Goal: Task Accomplishment & Management: Use online tool/utility

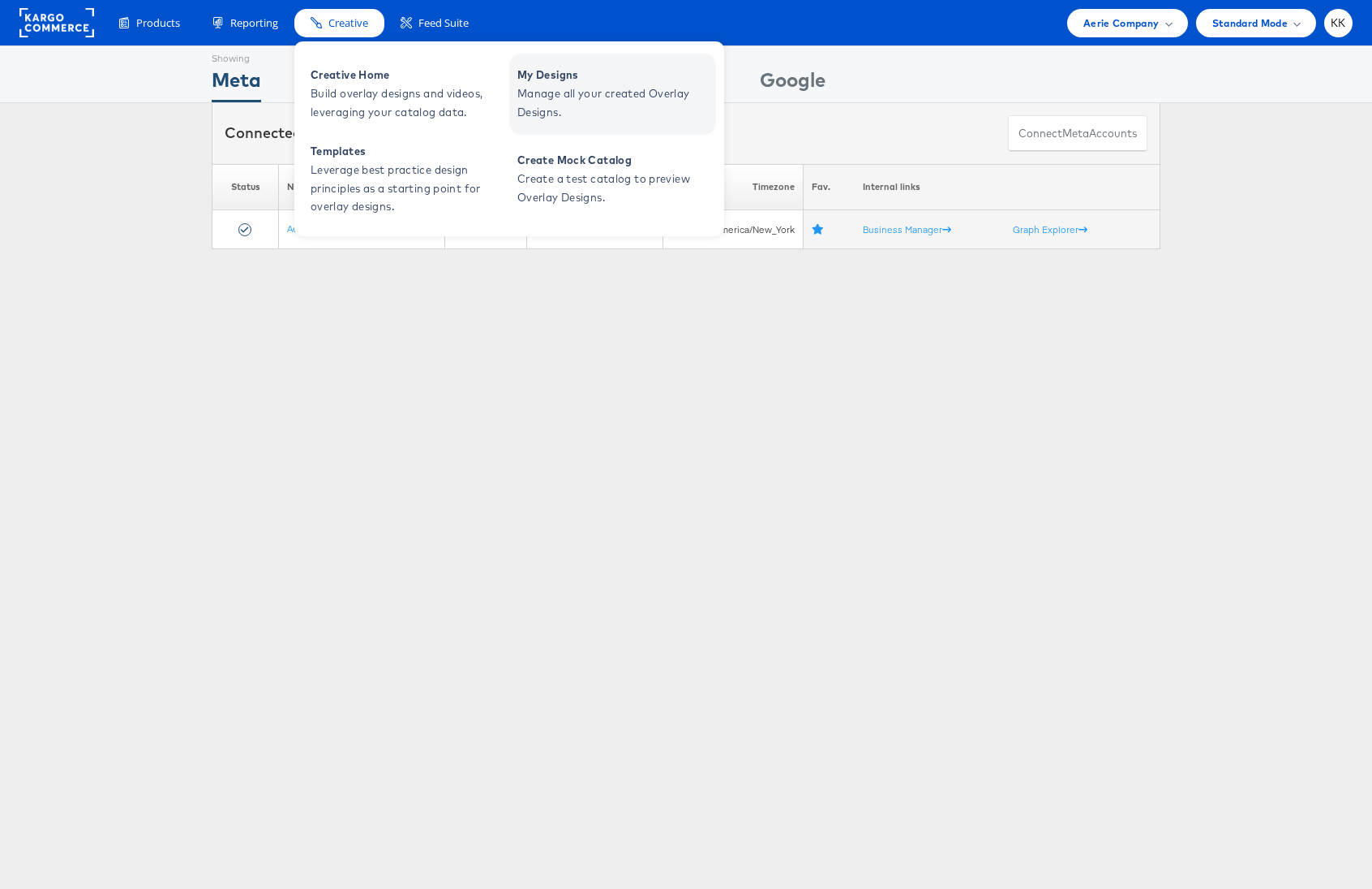
click at [563, 97] on span "Manage all your created Overlay Designs." at bounding box center [615, 103] width 194 height 37
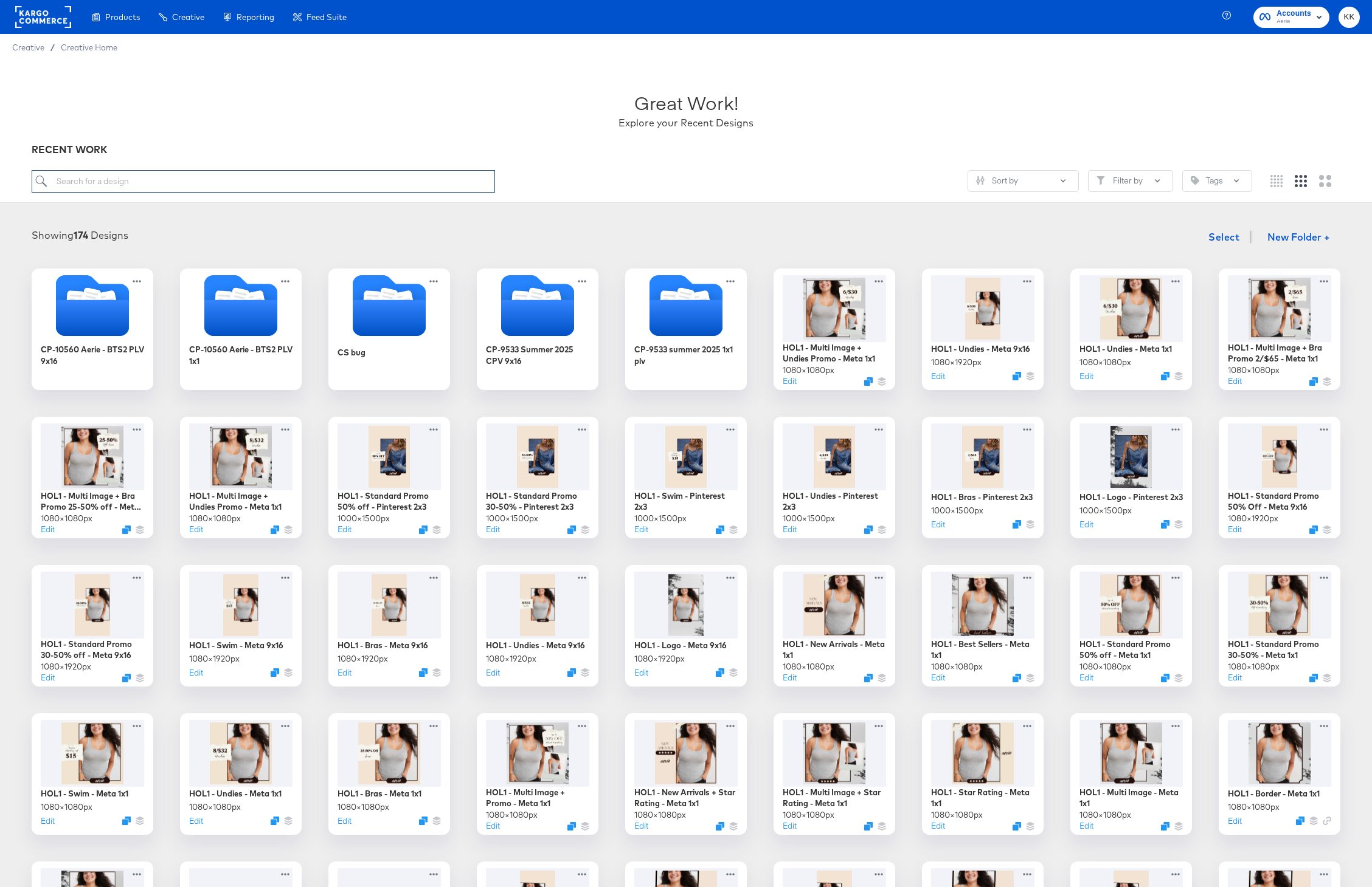
click at [116, 185] on input "search" at bounding box center [263, 182] width 463 height 23
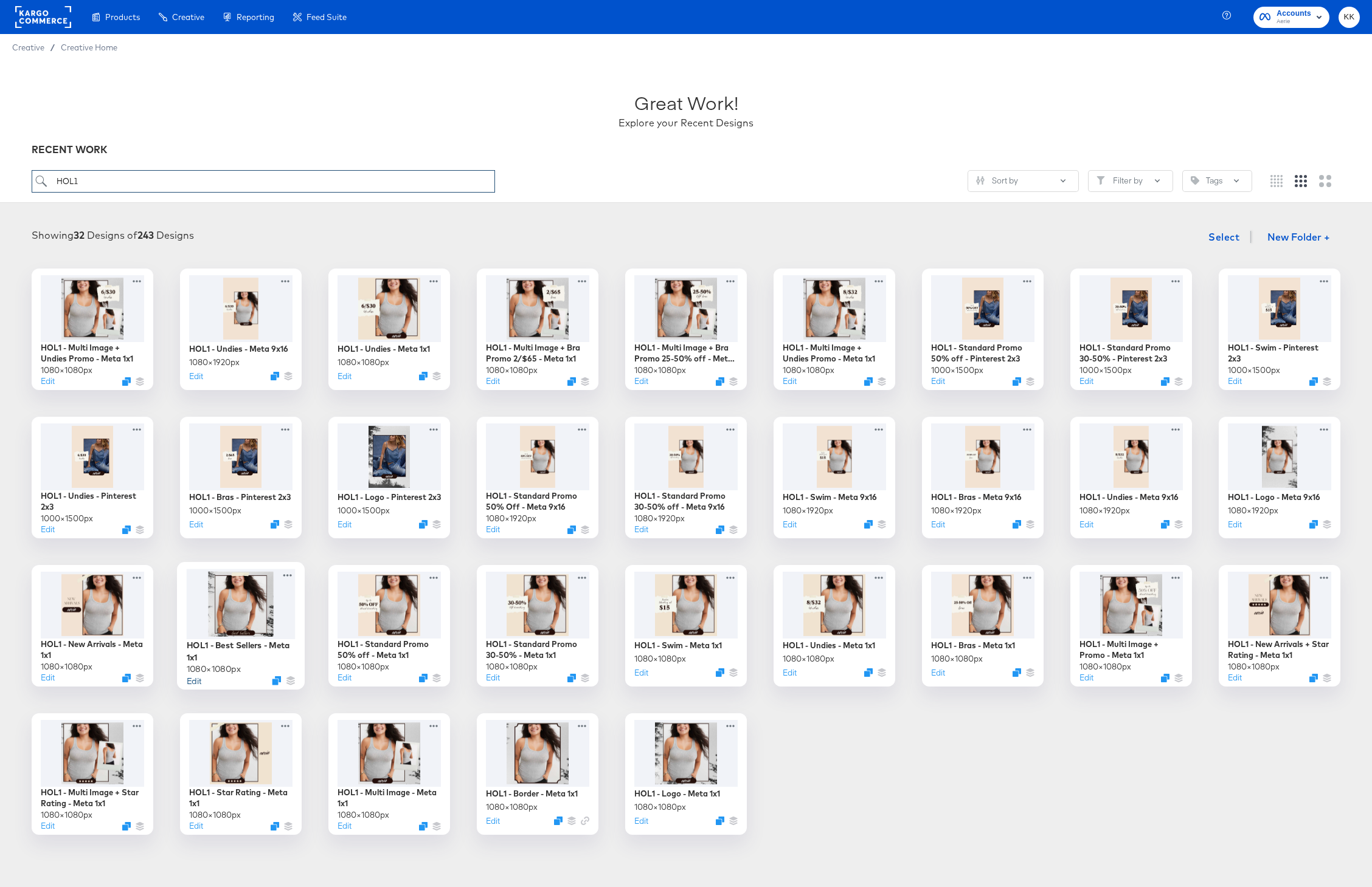
type input "HOL1"
click at [191, 680] on button "Edit" at bounding box center [194, 680] width 15 height 12
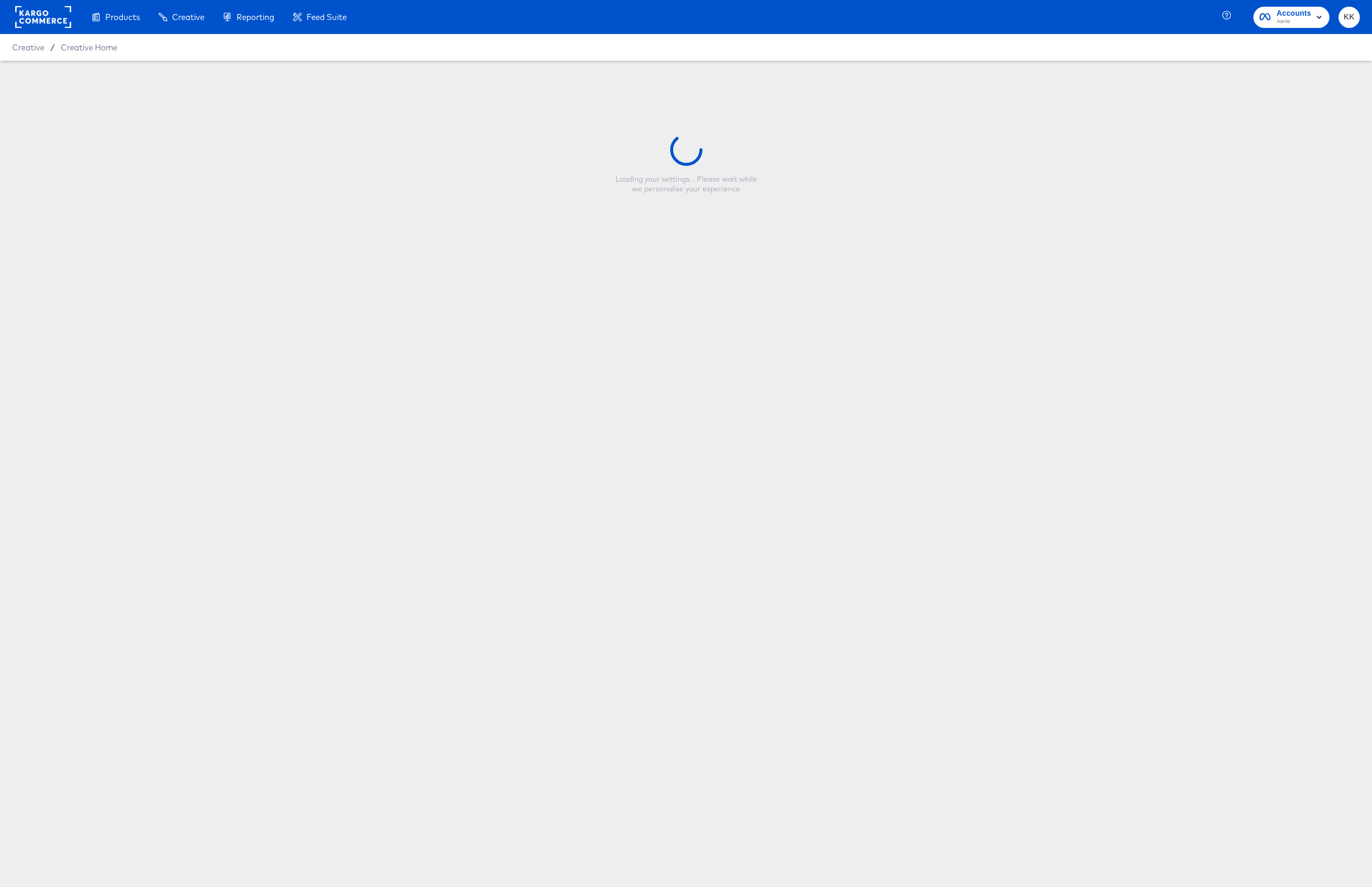
type input "HOL1 - Best Sellers - Meta 1x1"
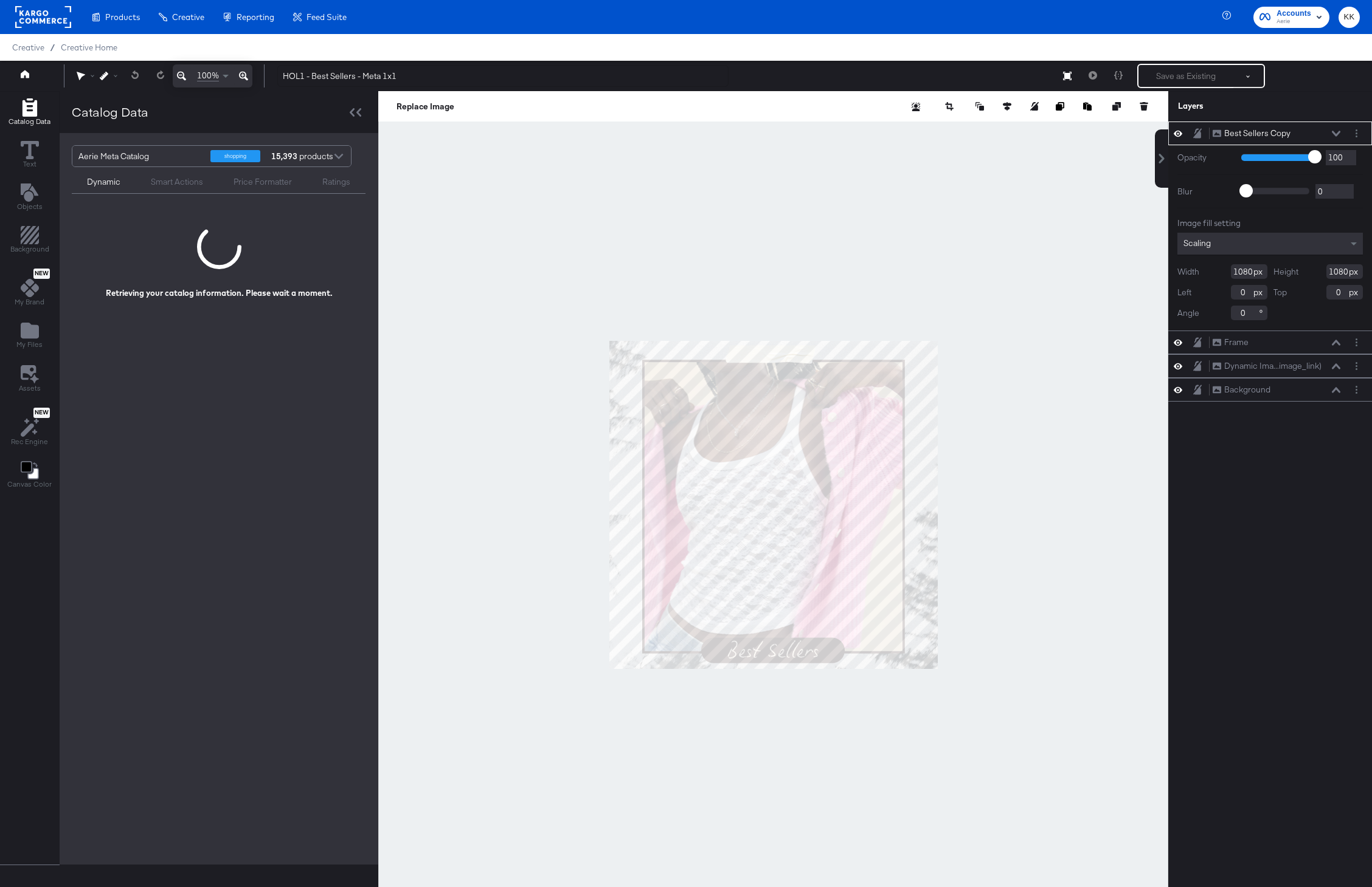
click at [480, 272] on div at bounding box center [773, 504] width 790 height 827
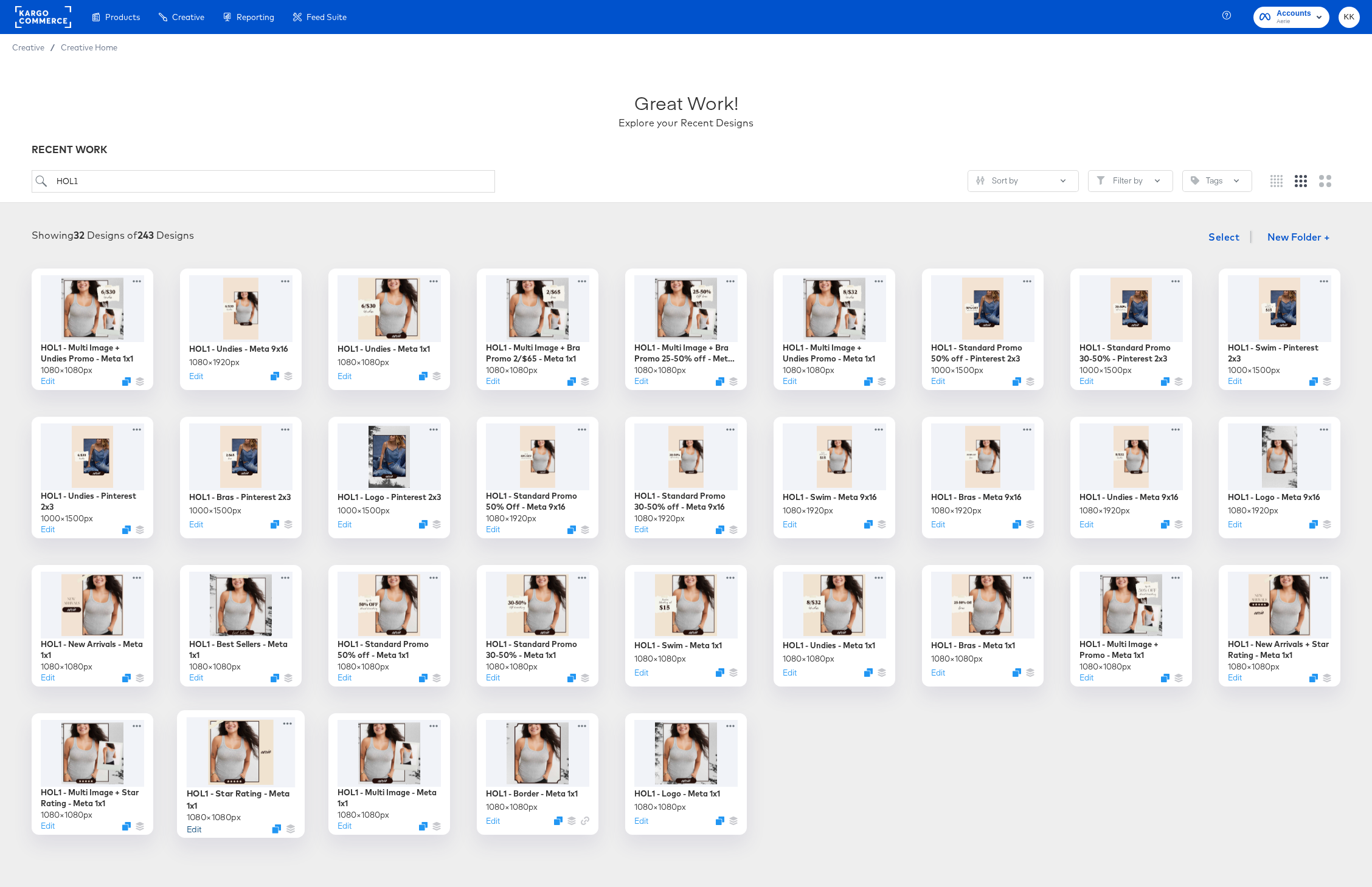
click at [196, 829] on button "Edit" at bounding box center [194, 829] width 15 height 12
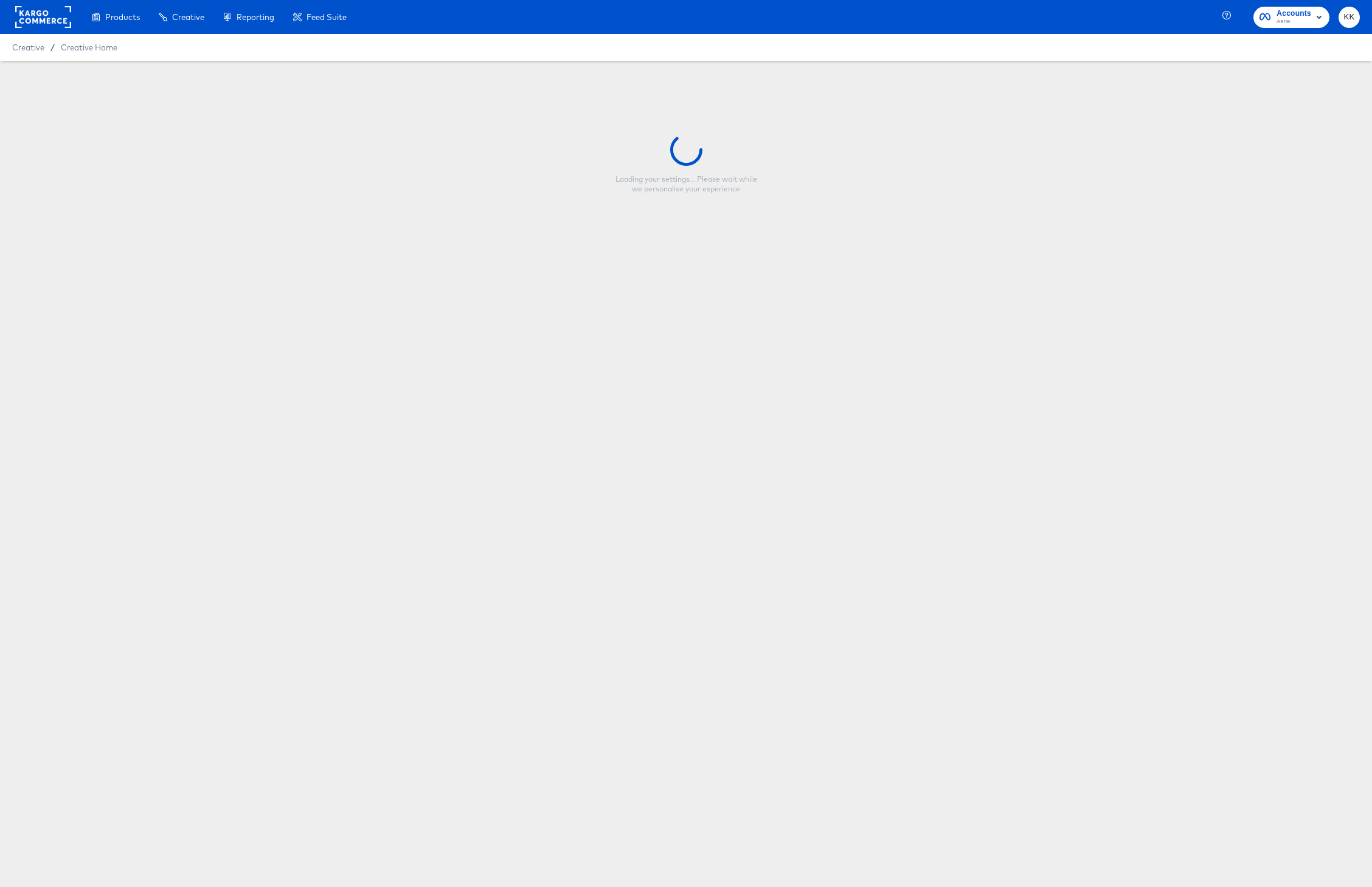
type input "HOL1 - Star Rating - Meta 1x1"
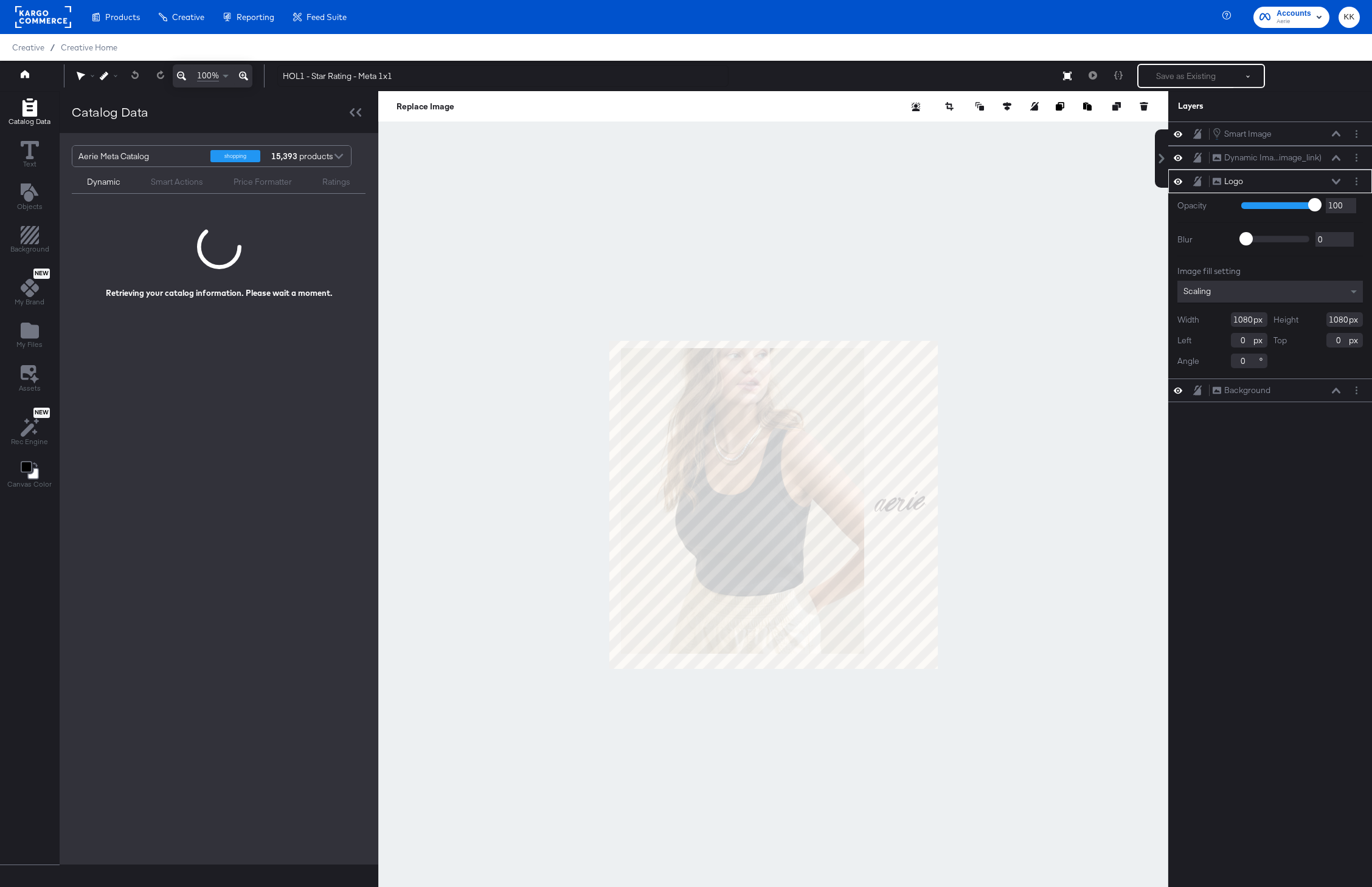
click at [478, 528] on div at bounding box center [773, 504] width 790 height 827
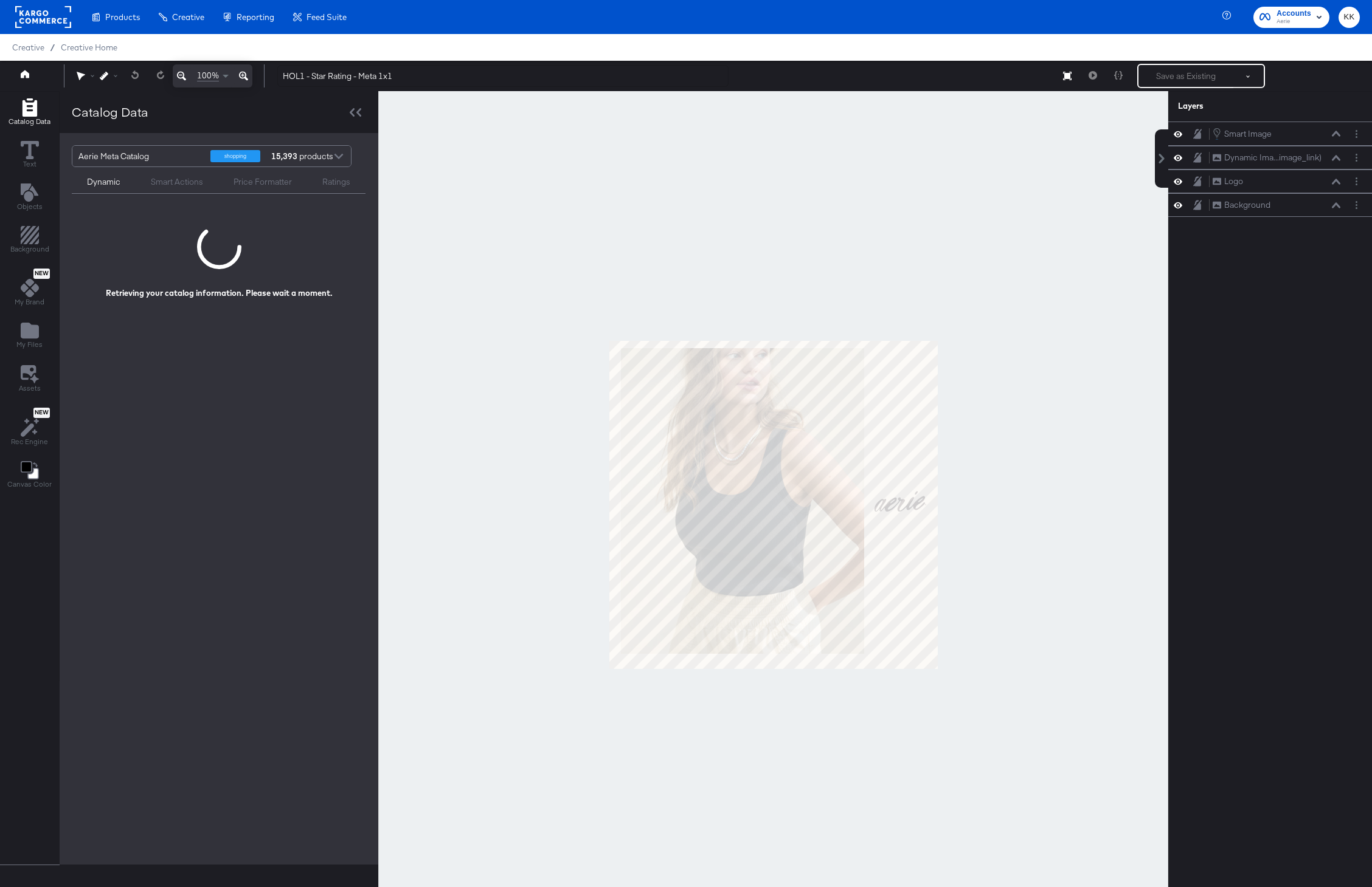
click at [240, 73] on icon at bounding box center [243, 76] width 9 height 15
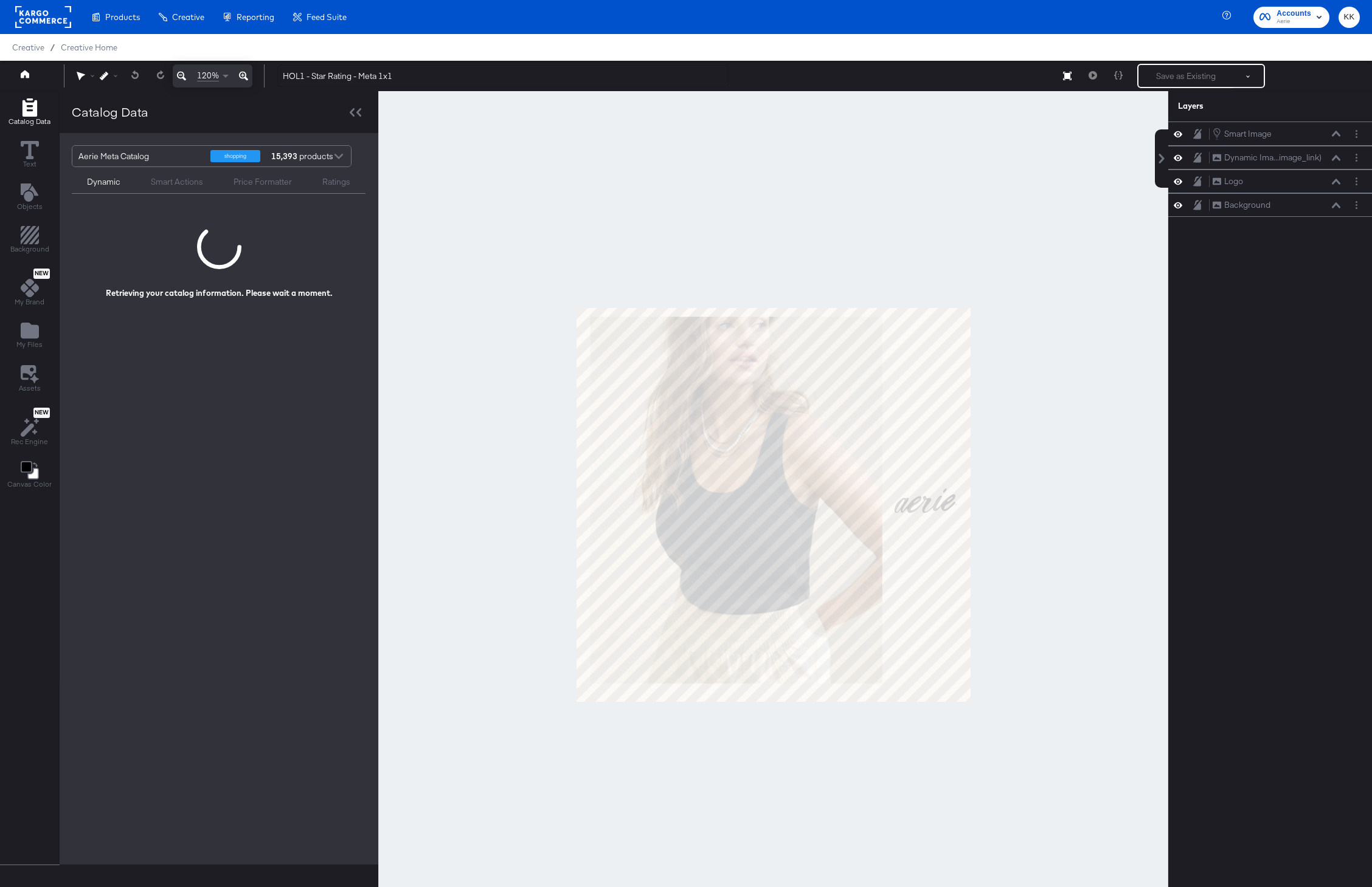
click at [240, 73] on icon at bounding box center [243, 76] width 9 height 15
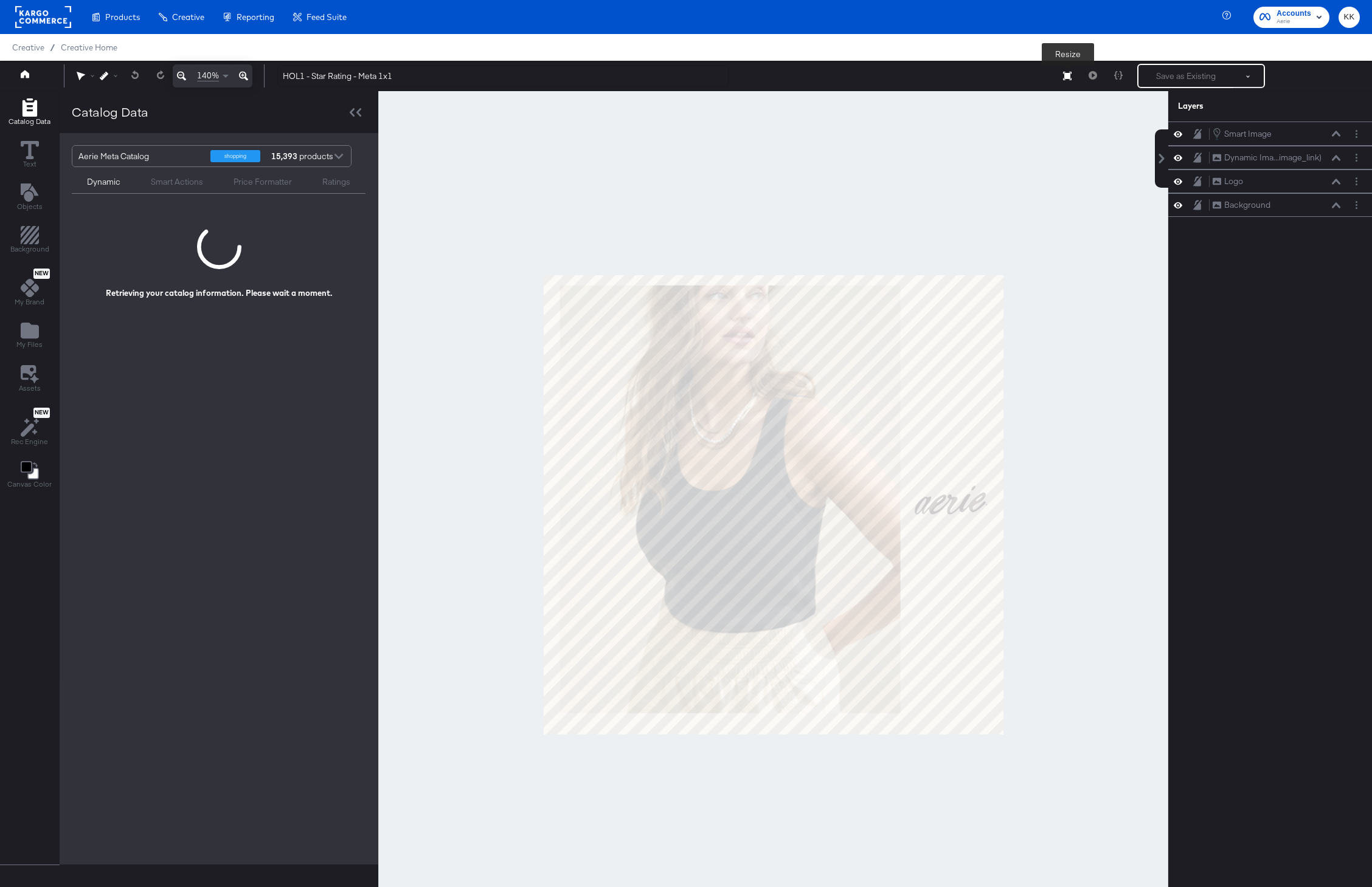
click at [1071, 76] on button "Resize" at bounding box center [1067, 76] width 26 height 22
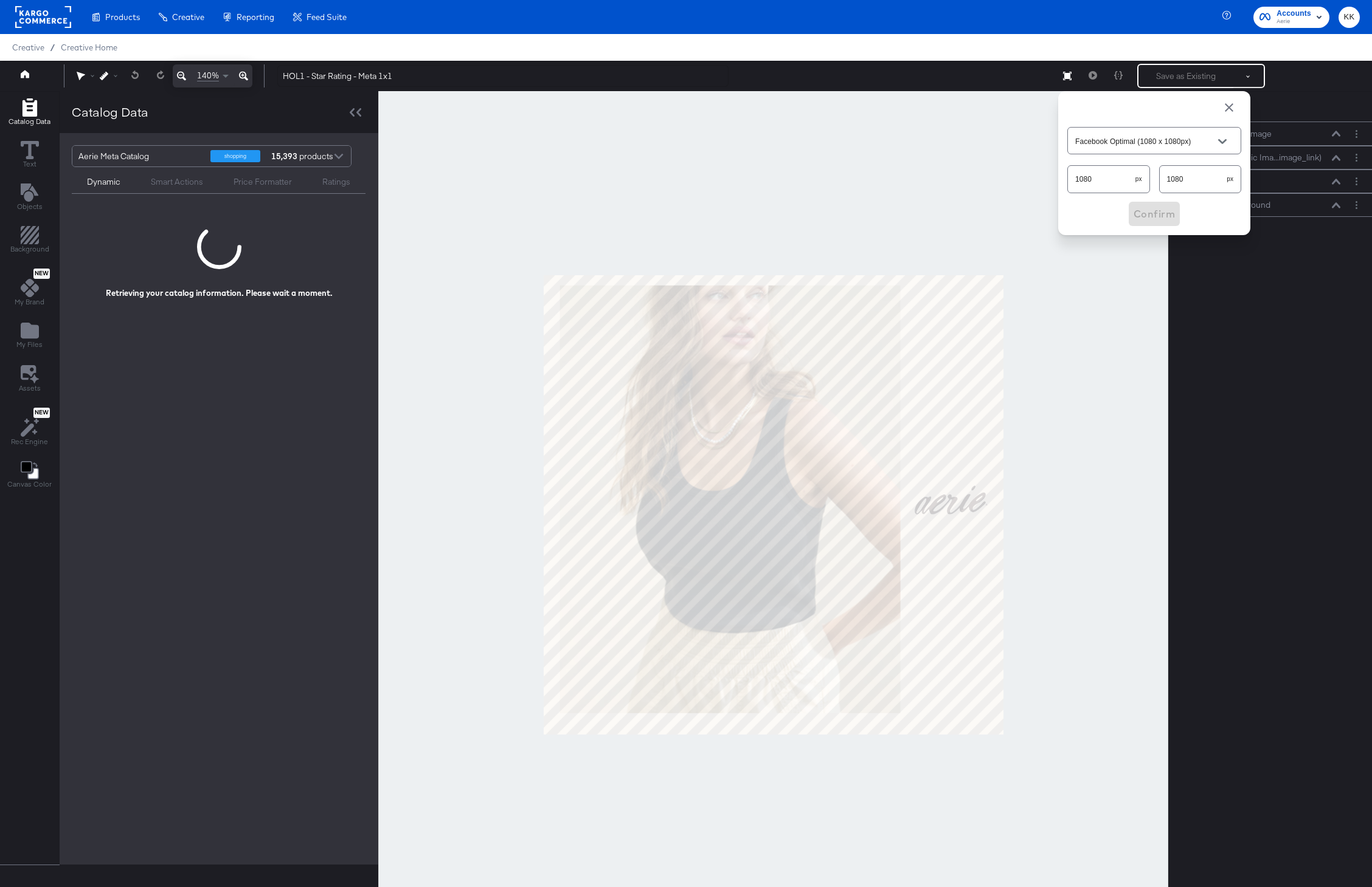
click at [1007, 121] on div at bounding box center [773, 504] width 790 height 827
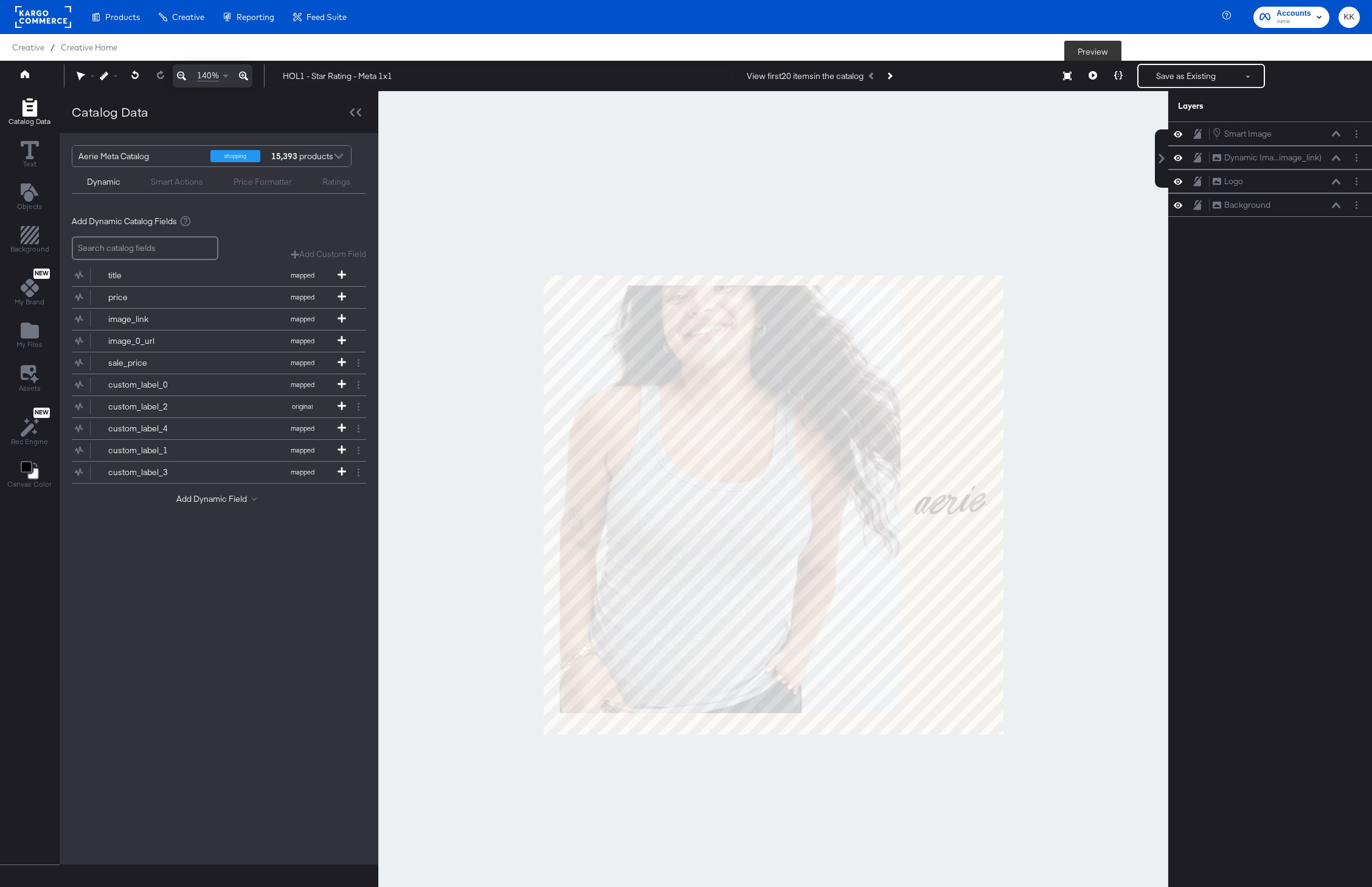
click at [1091, 73] on icon at bounding box center [1093, 76] width 9 height 9
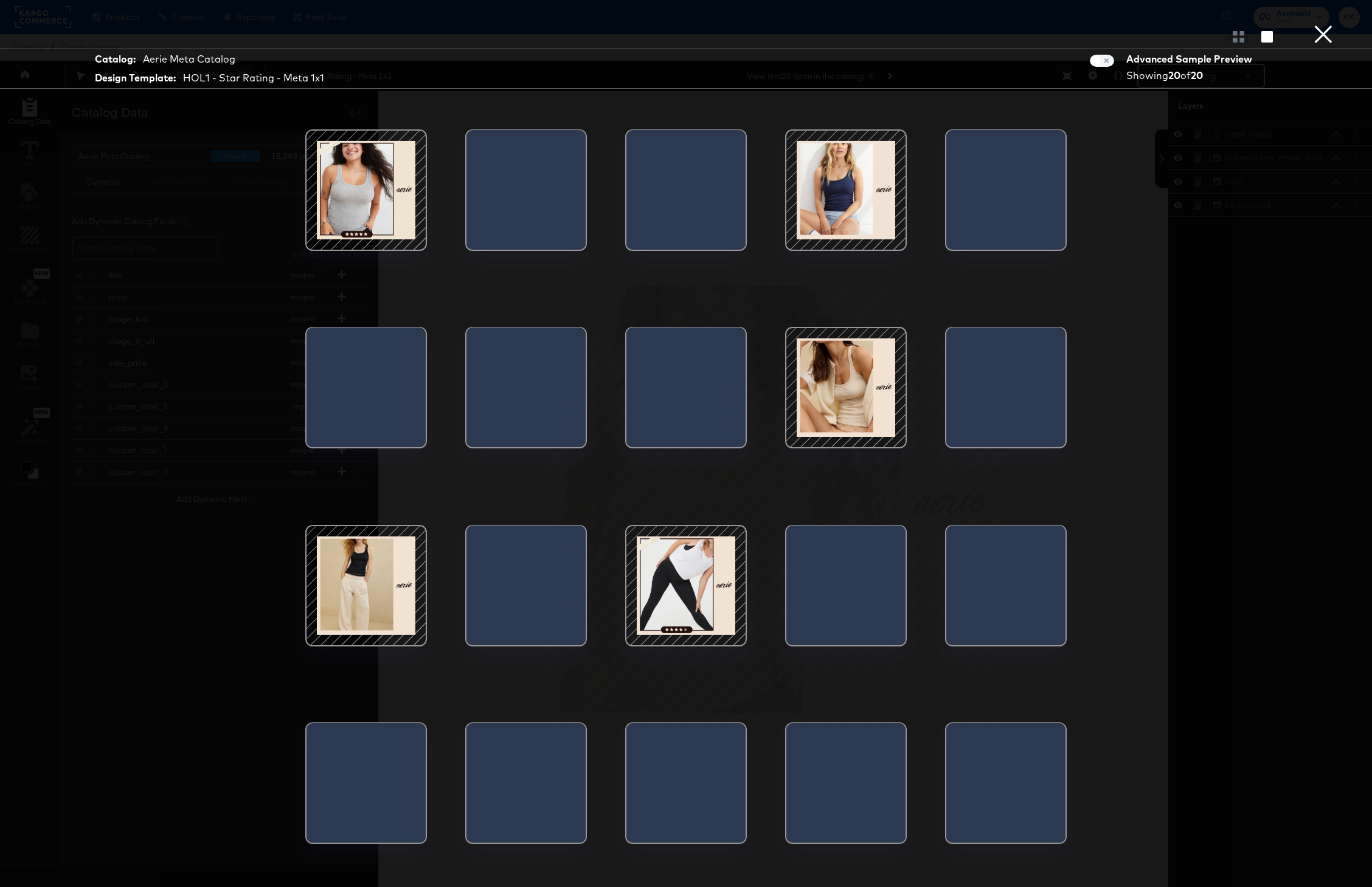
click at [1327, 24] on button "×" at bounding box center [1323, 12] width 24 height 24
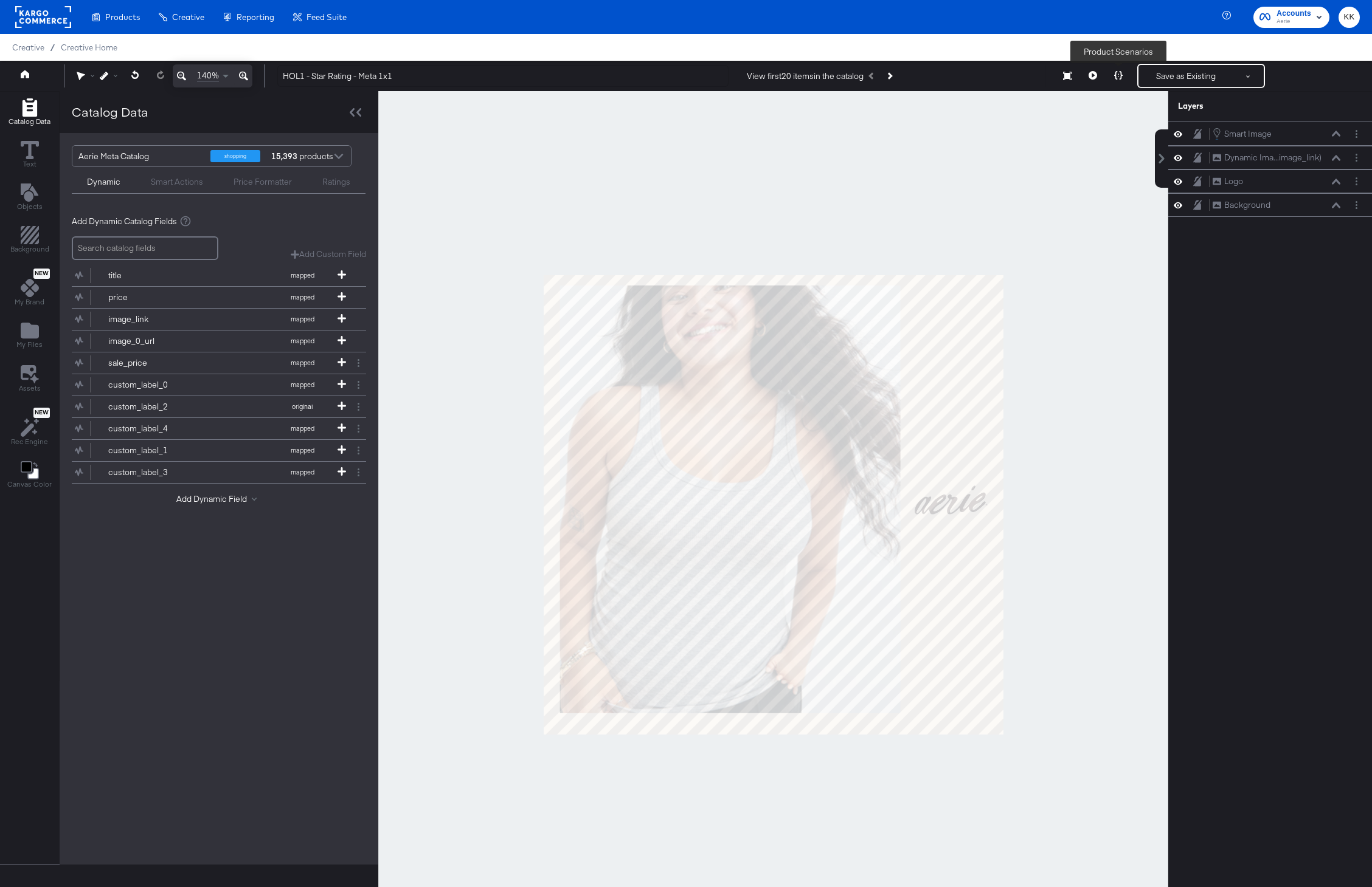
click at [1123, 79] on button at bounding box center [1118, 76] width 26 height 24
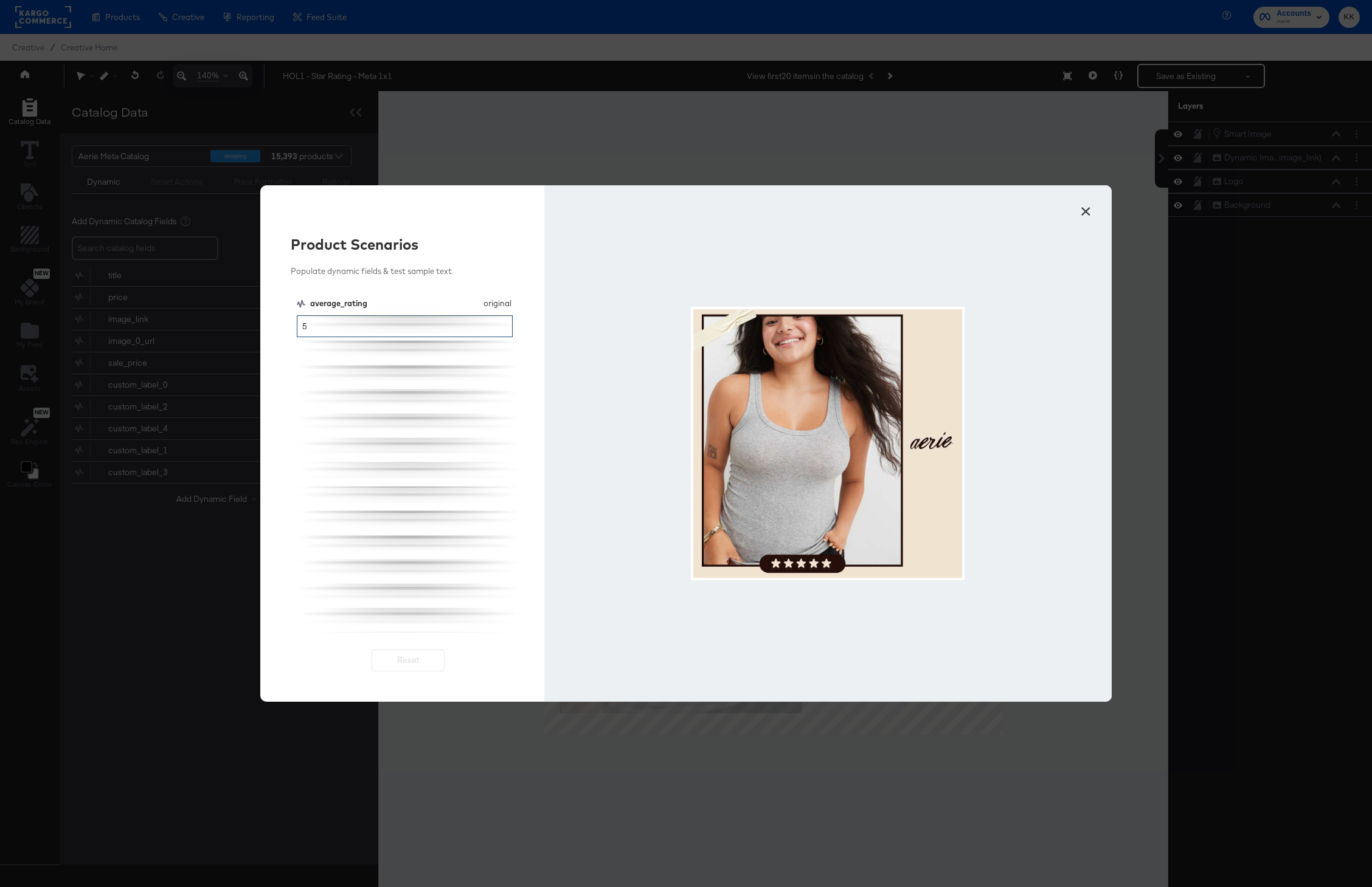
click at [357, 337] on input "5" at bounding box center [405, 326] width 216 height 23
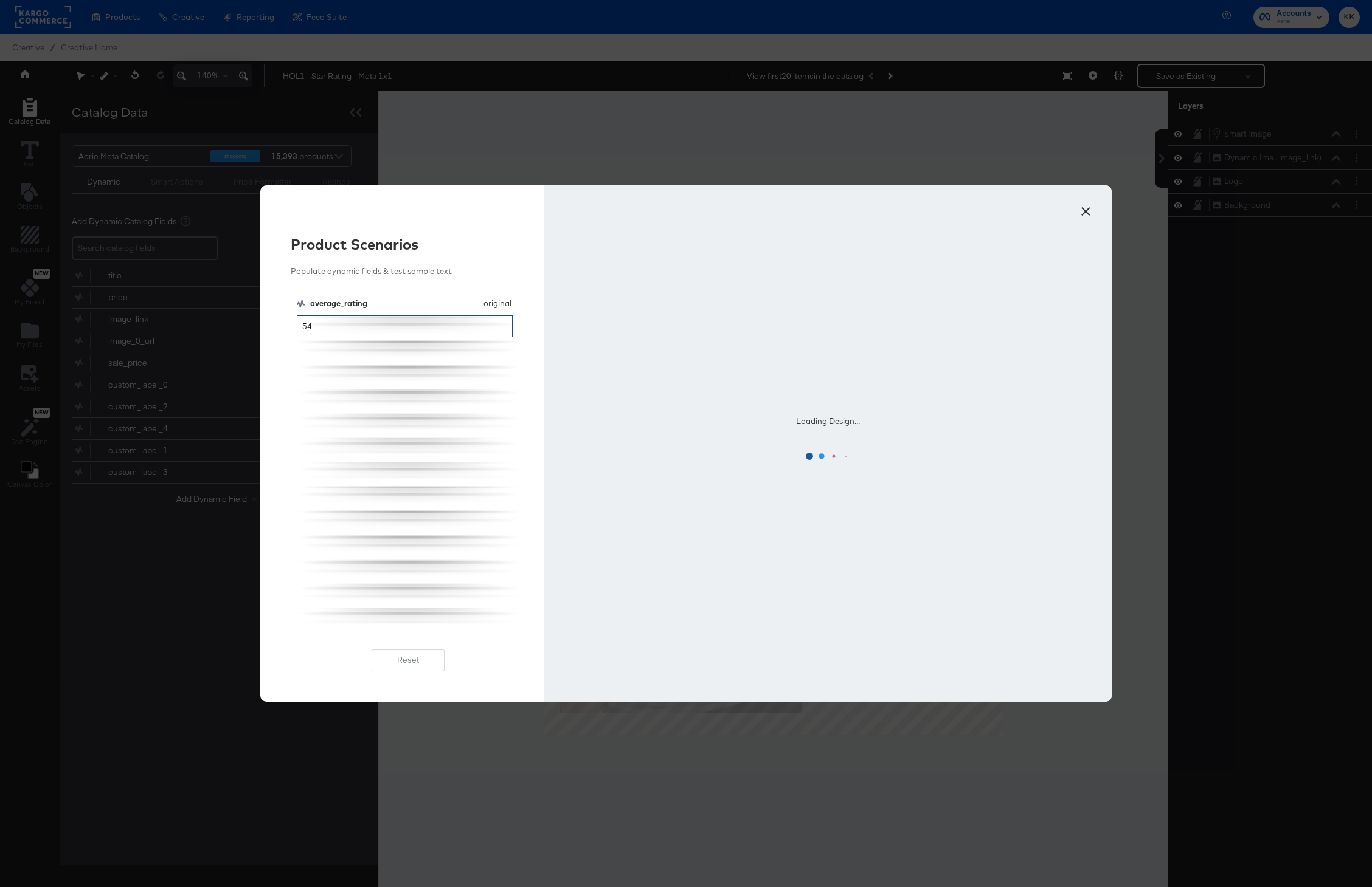
type input "5"
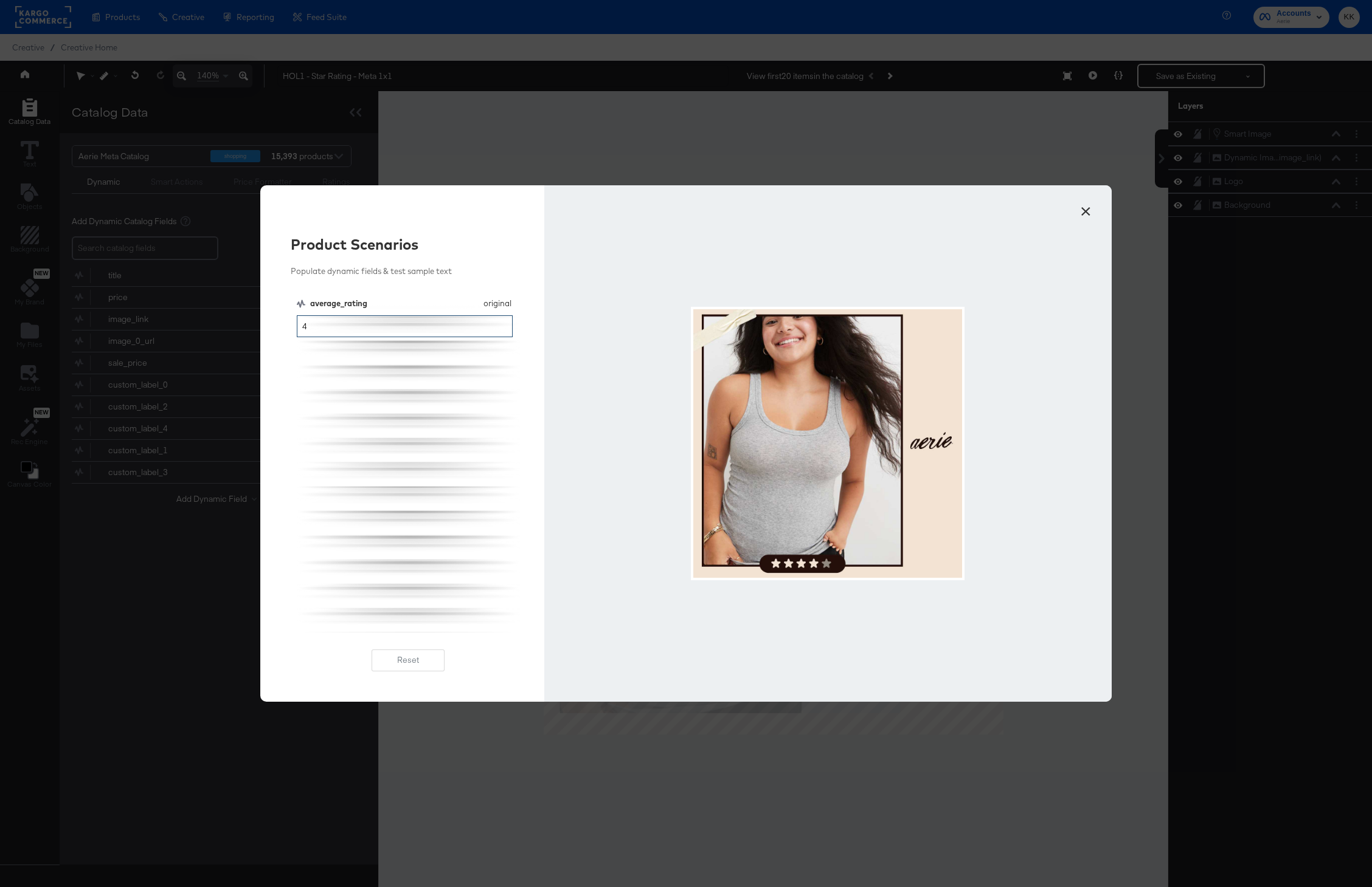
type input "4"
click at [1090, 211] on button "×" at bounding box center [1085, 209] width 22 height 22
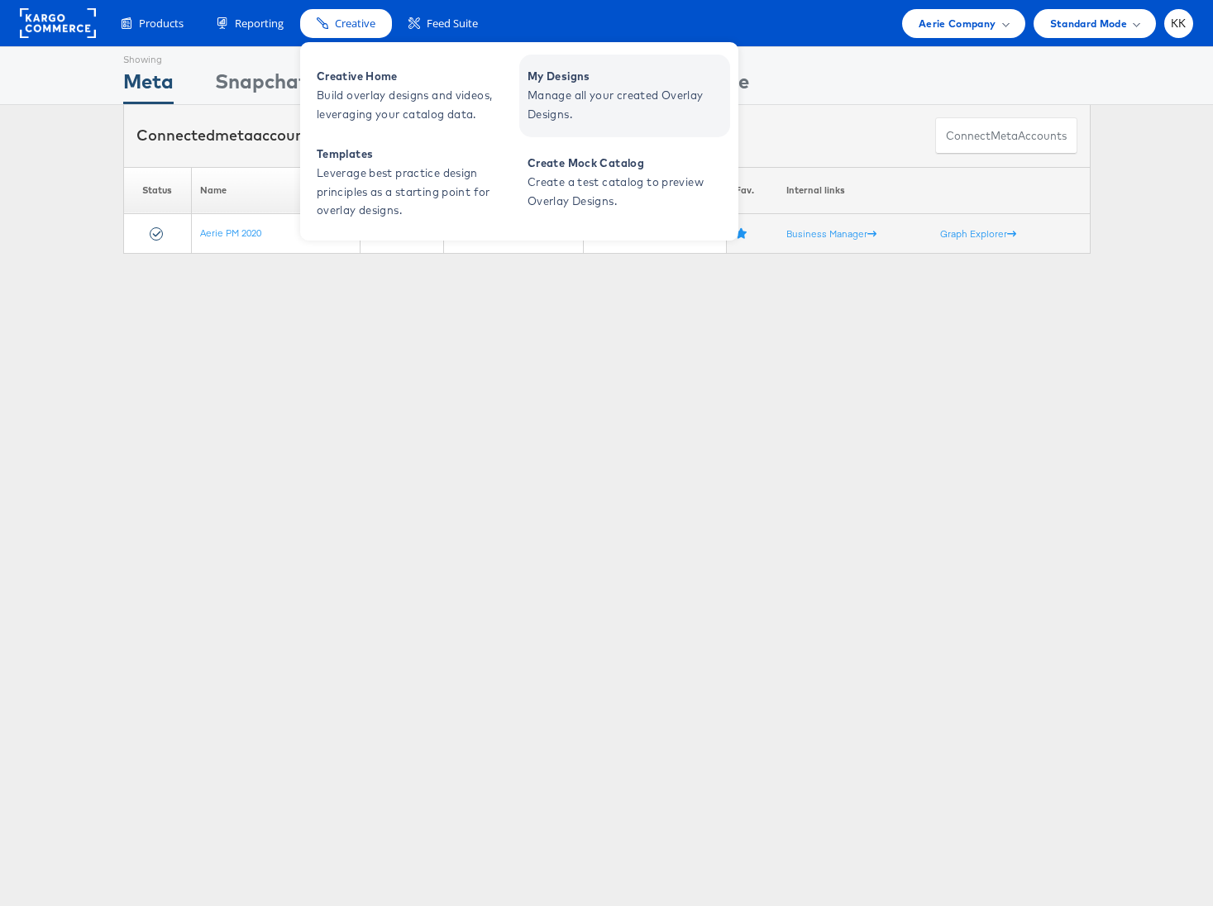
click at [626, 87] on span "Manage all your created Overlay Designs." at bounding box center [627, 105] width 198 height 38
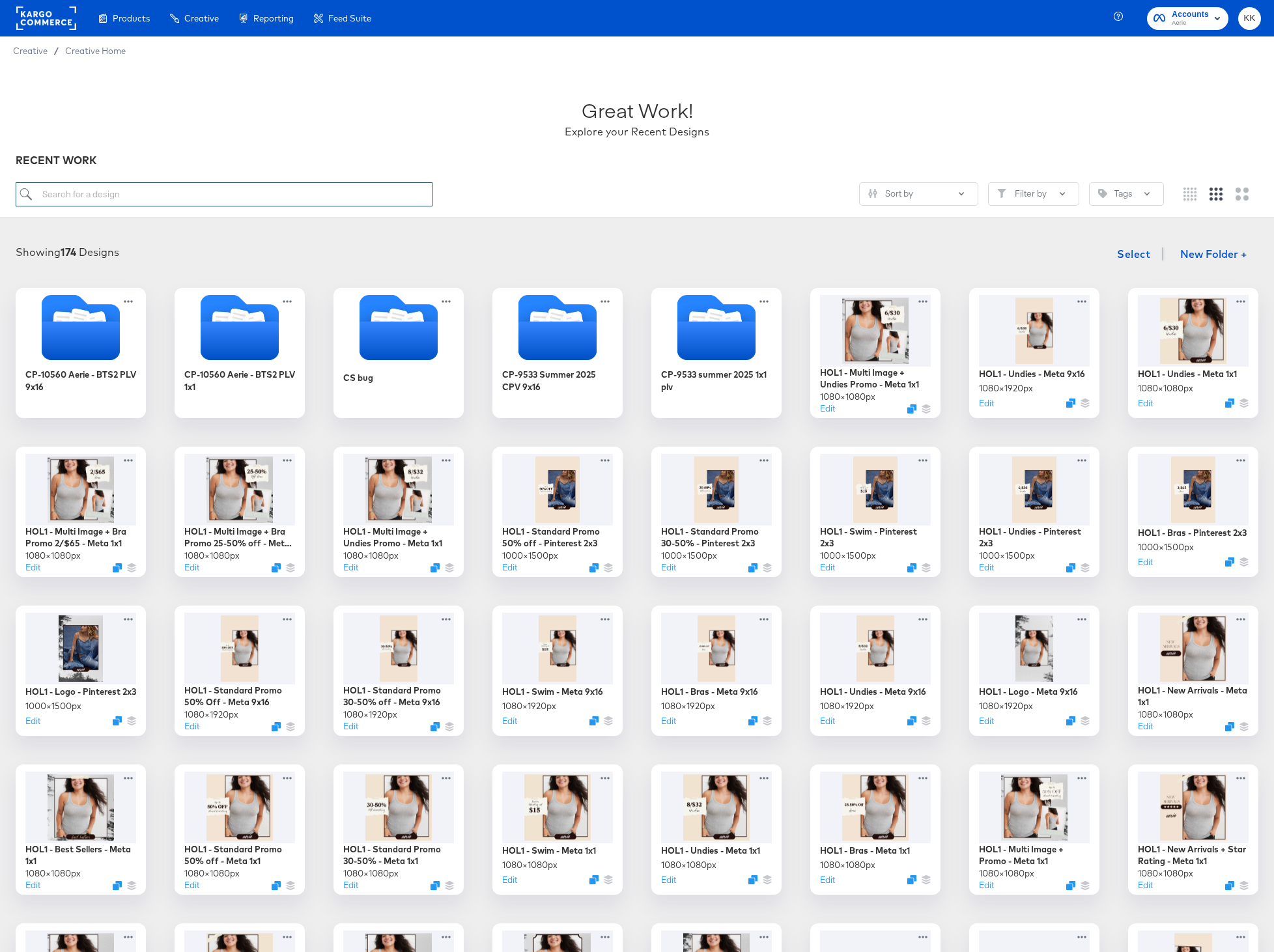
click at [83, 200] on input "search" at bounding box center [224, 194] width 417 height 24
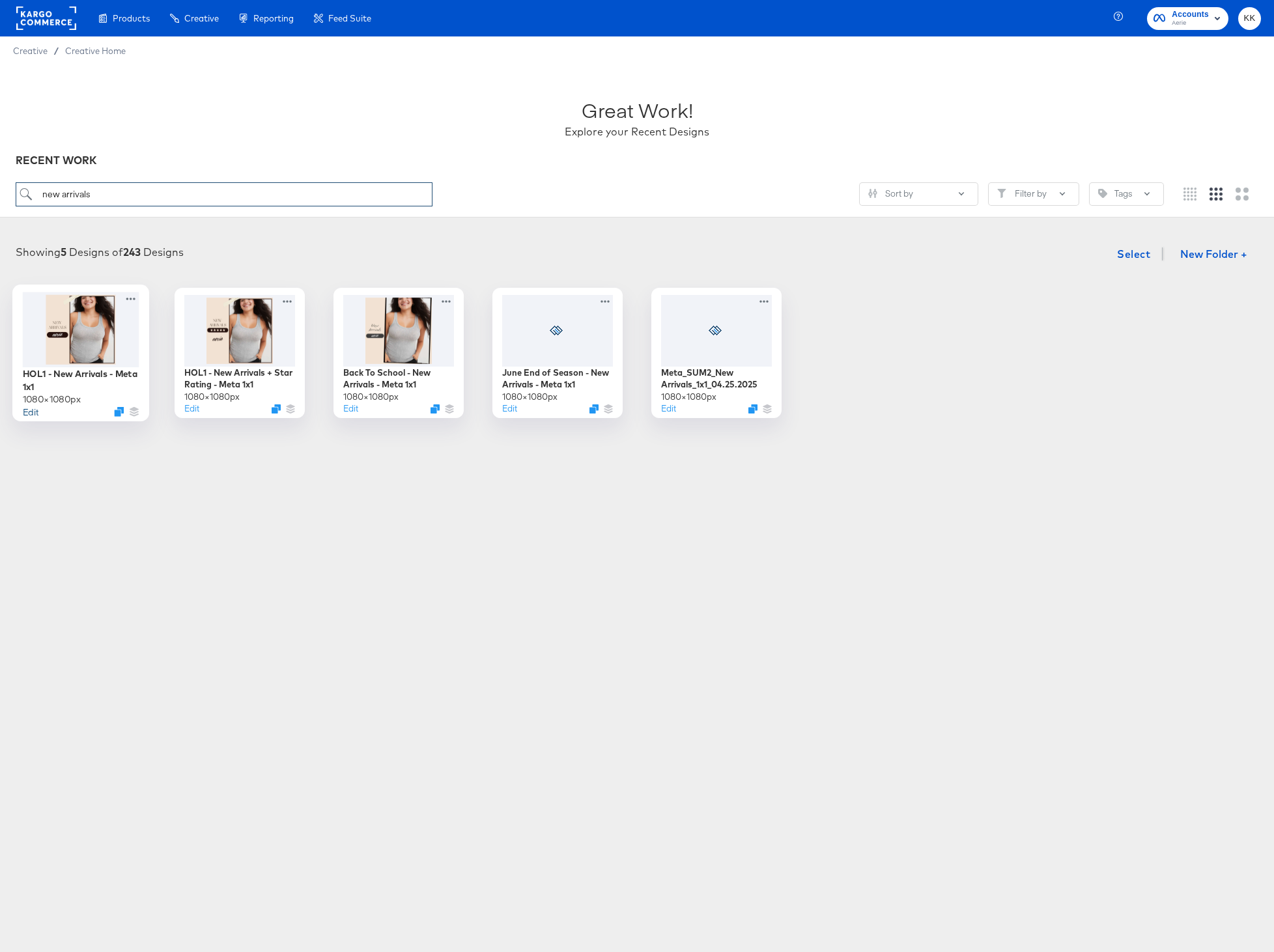
type input "new arrivals"
click at [35, 411] on button "Edit" at bounding box center [31, 411] width 16 height 13
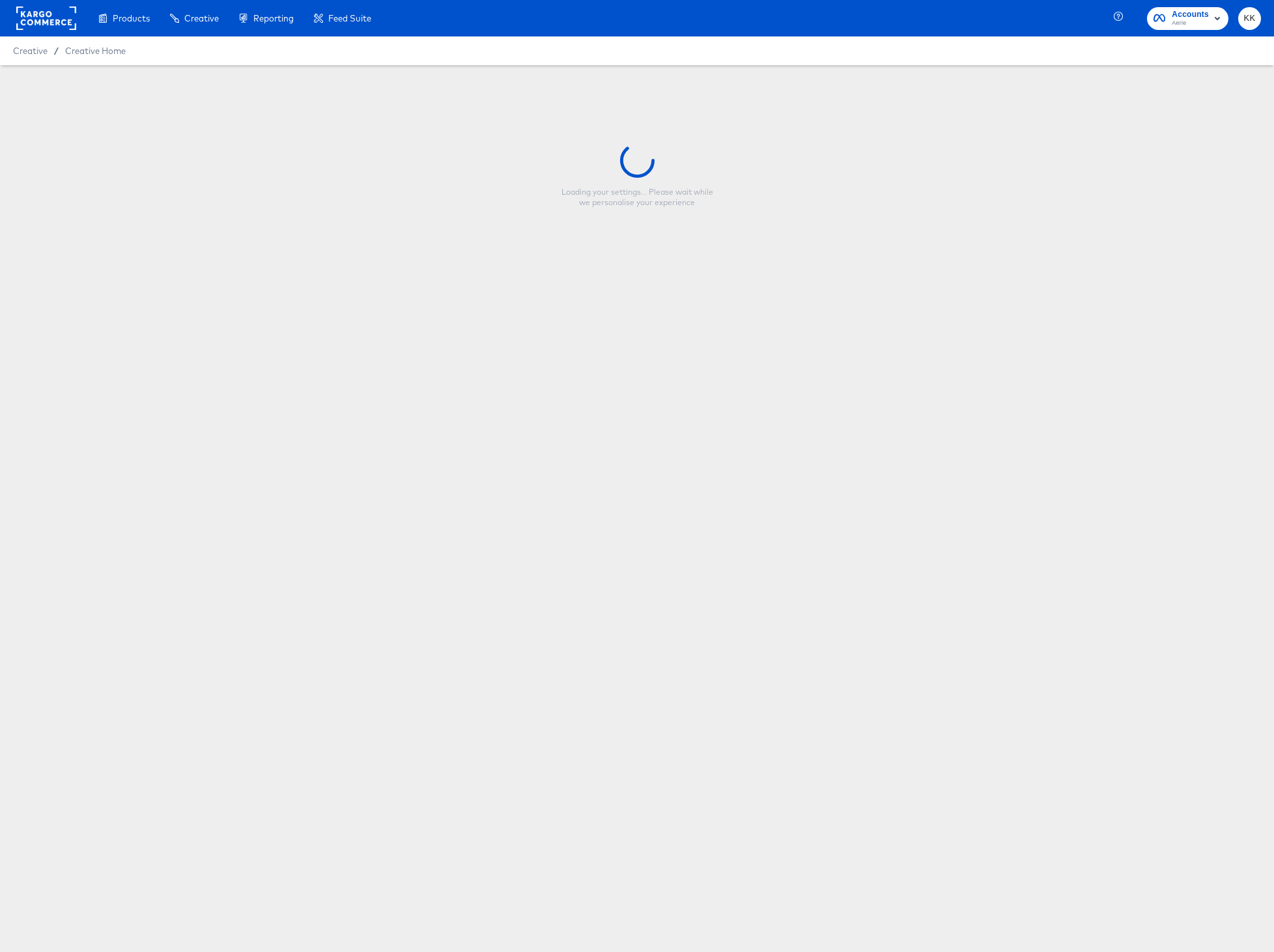
type input "HOL1 - New Arrivals - Meta 1x1"
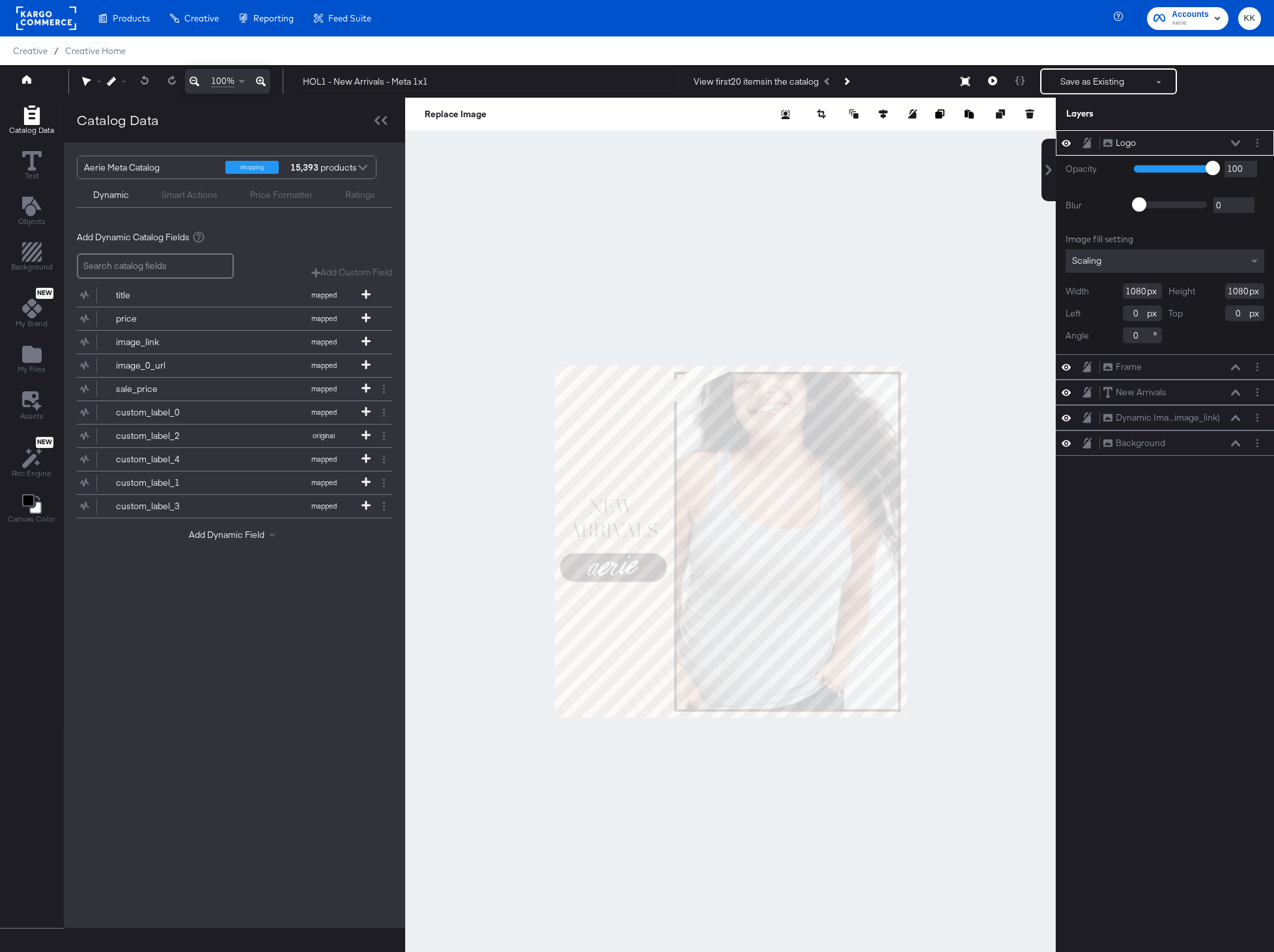
click at [627, 257] on div at bounding box center [730, 541] width 650 height 887
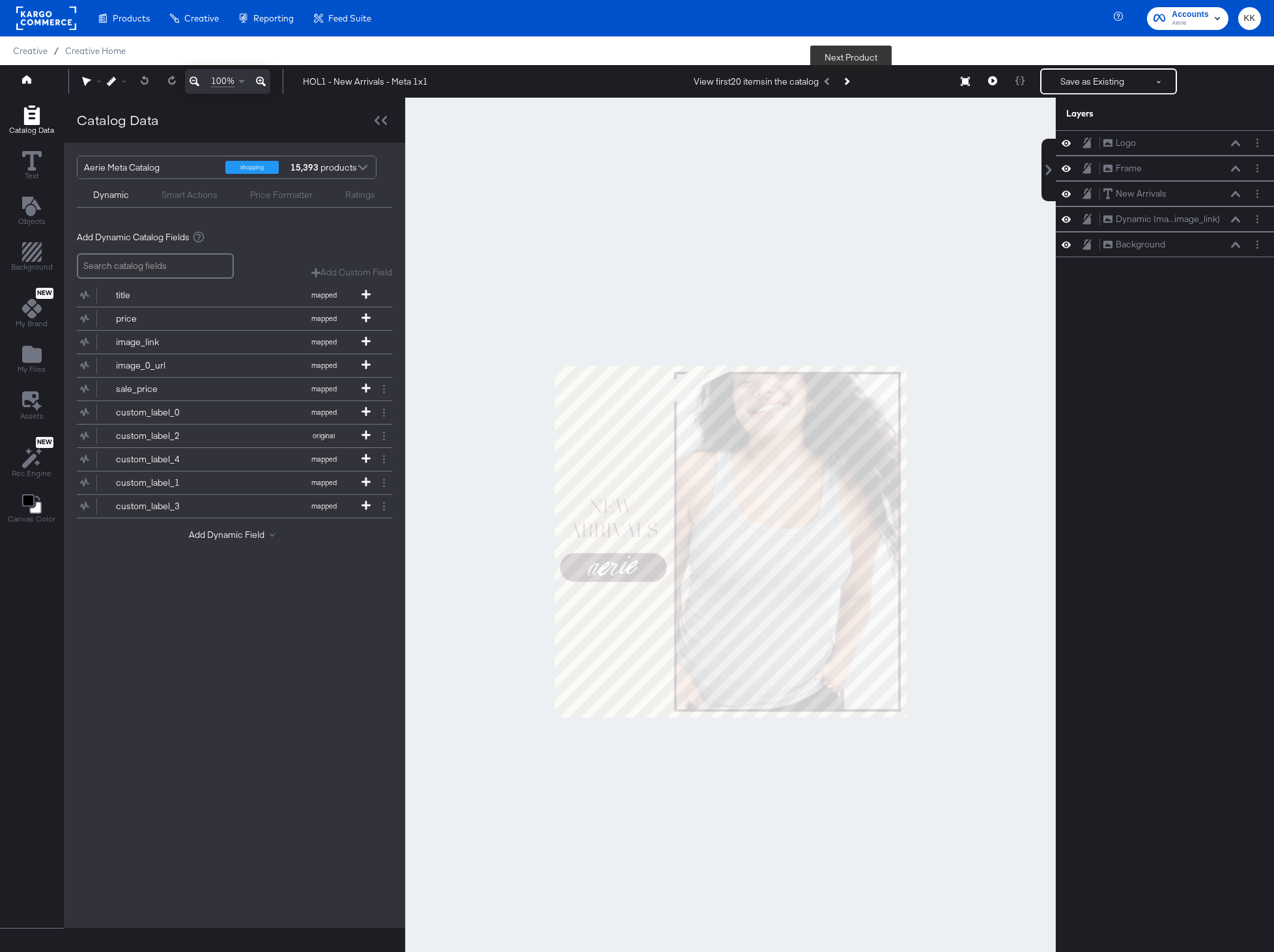
click at [851, 85] on button "Next Product" at bounding box center [846, 81] width 18 height 24
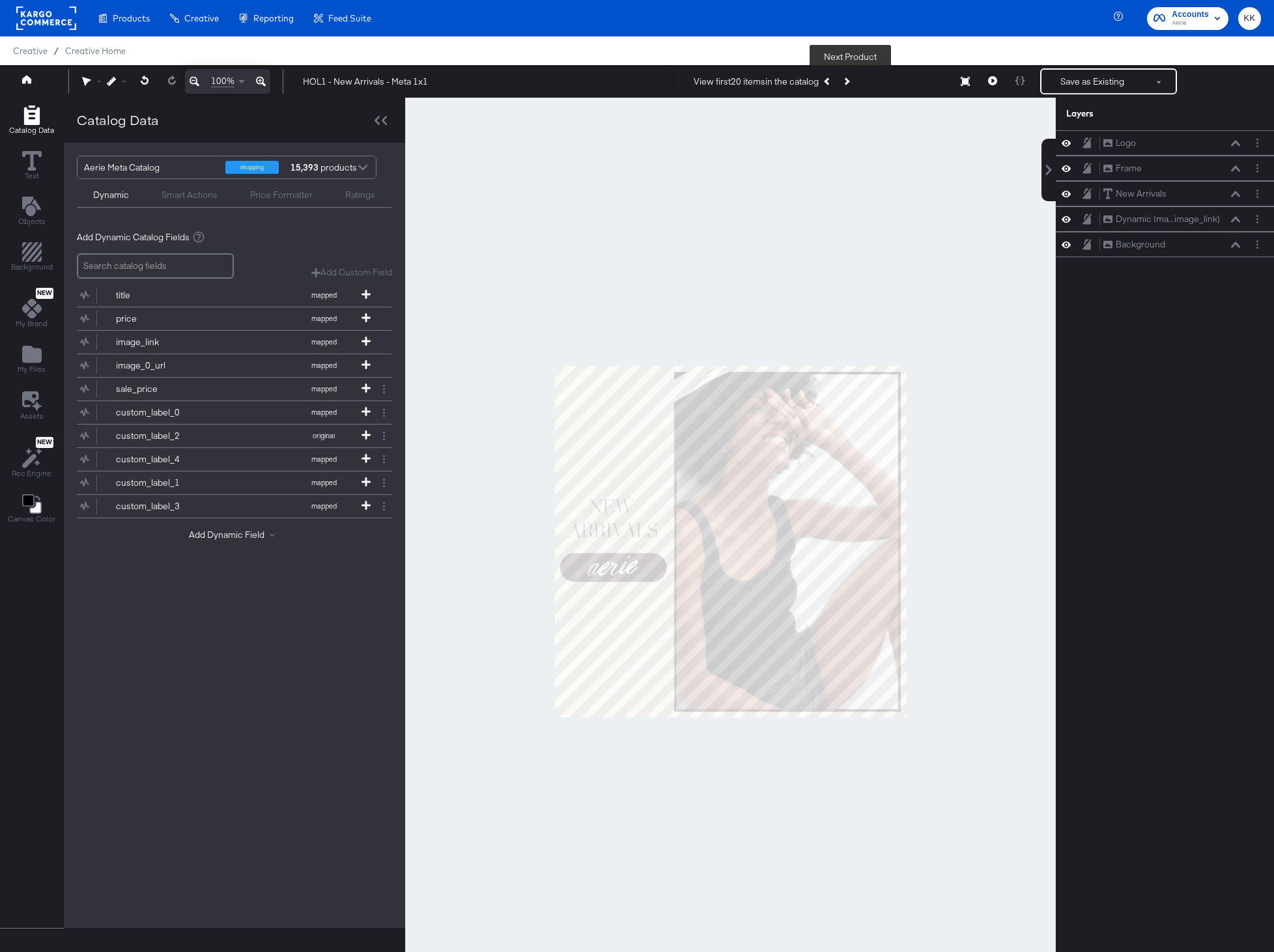
click at [855, 87] on button "Next Product" at bounding box center [846, 81] width 18 height 24
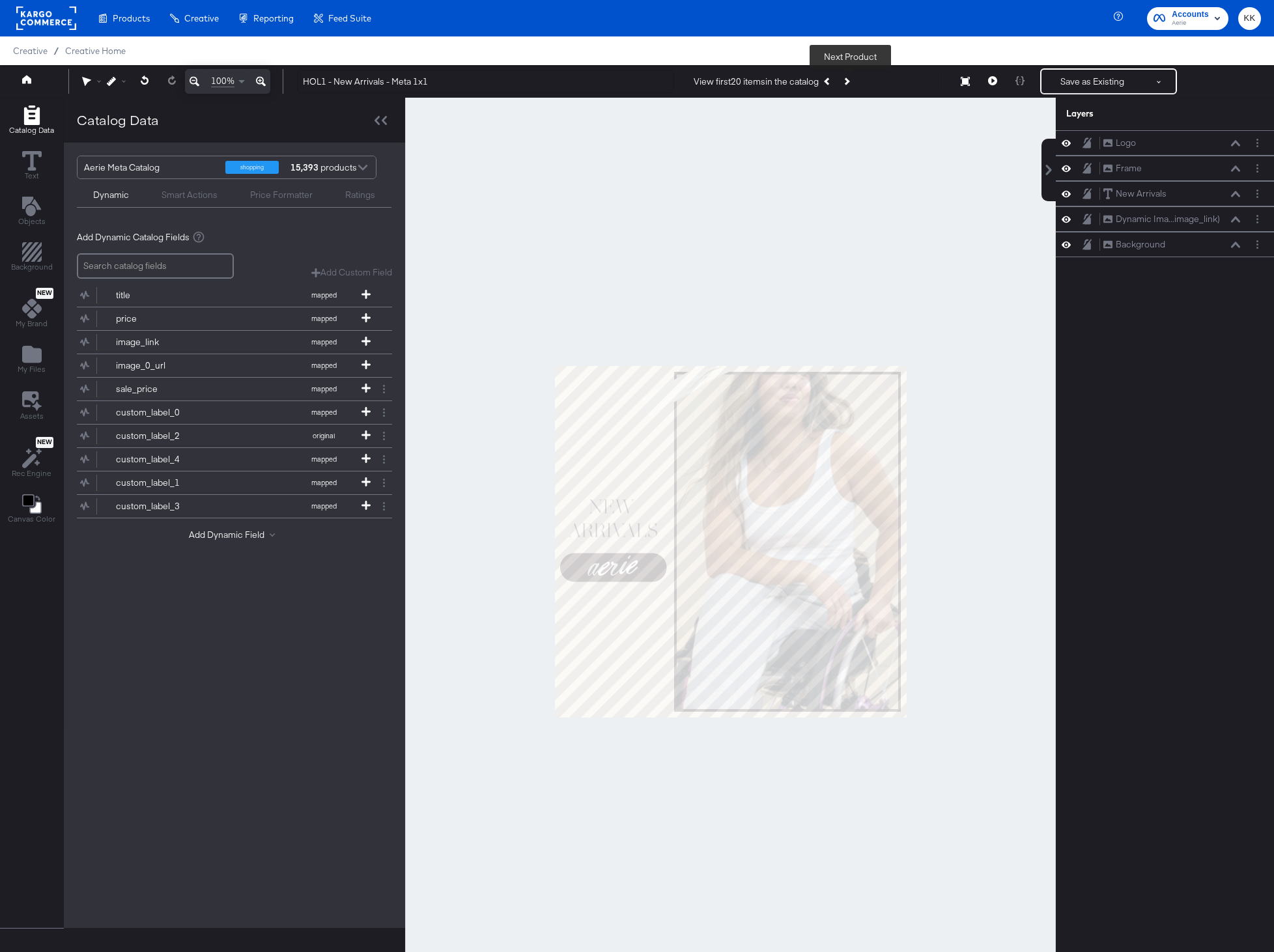
click at [852, 77] on button "Next Product" at bounding box center [846, 81] width 18 height 24
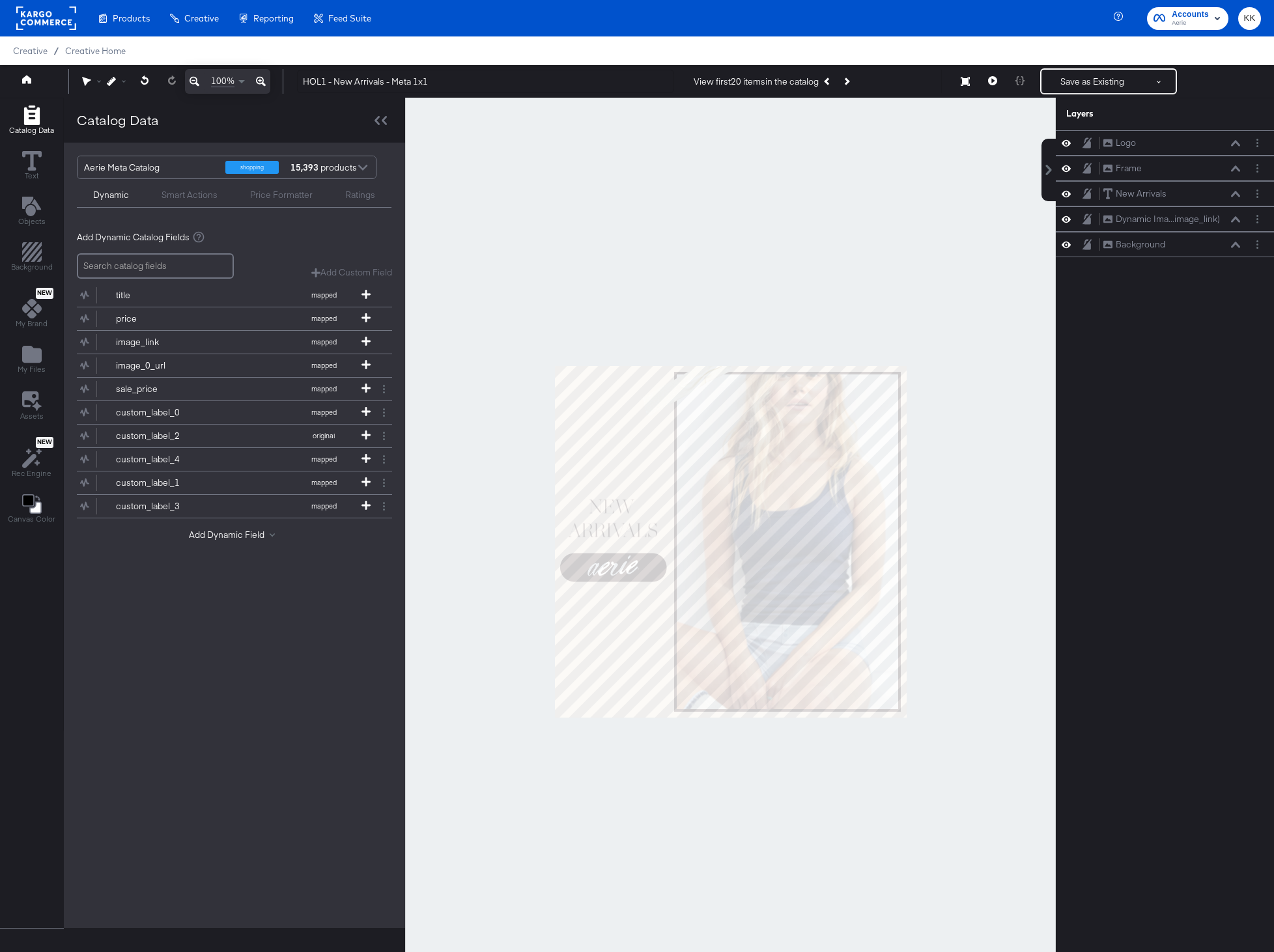
click at [782, 158] on div at bounding box center [730, 541] width 650 height 887
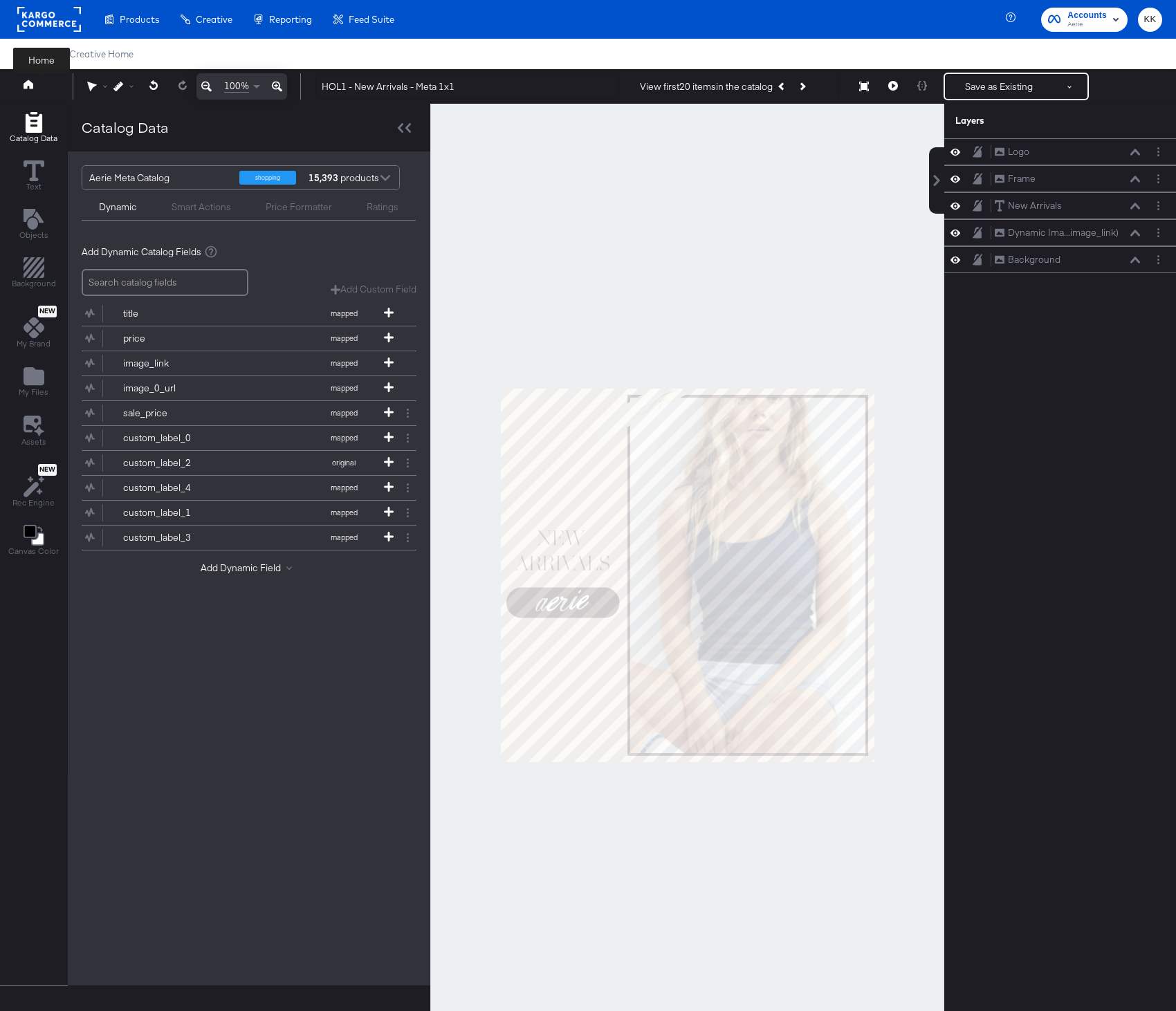
click at [32, 82] on icon at bounding box center [28, 84] width 10 height 10
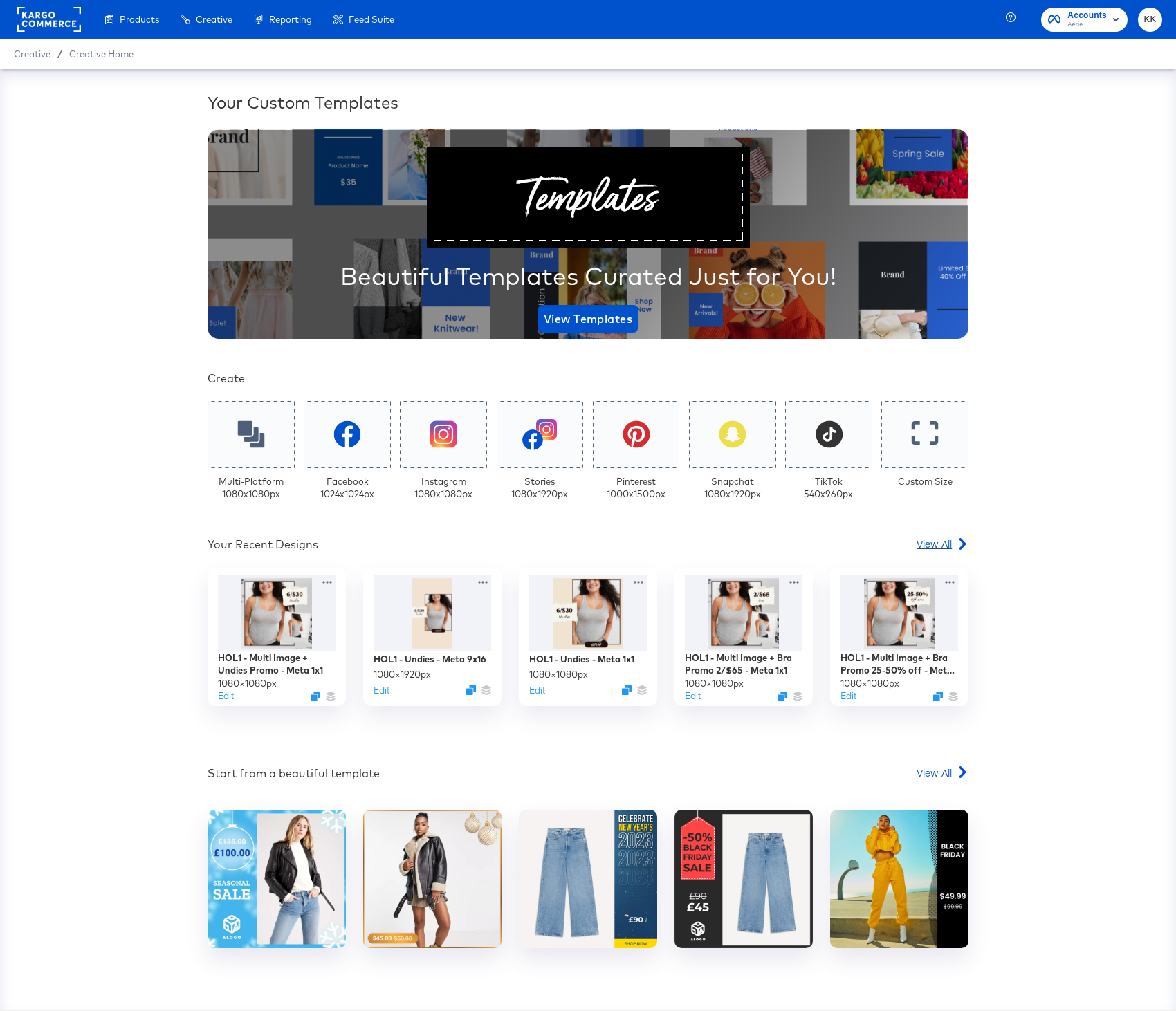
click at [938, 547] on span "View All" at bounding box center [934, 544] width 35 height 14
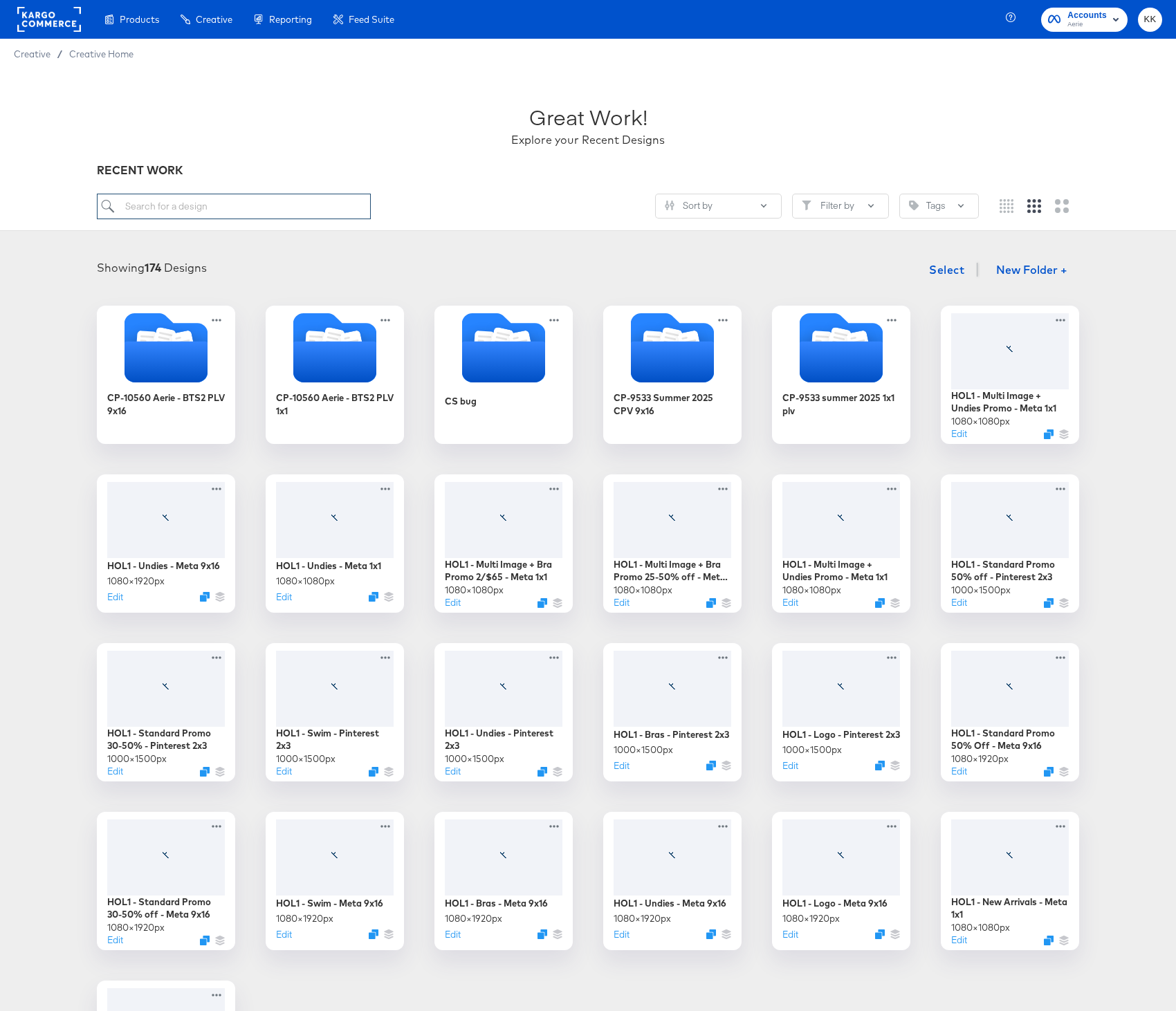
click at [182, 207] on input "search" at bounding box center [233, 207] width 274 height 26
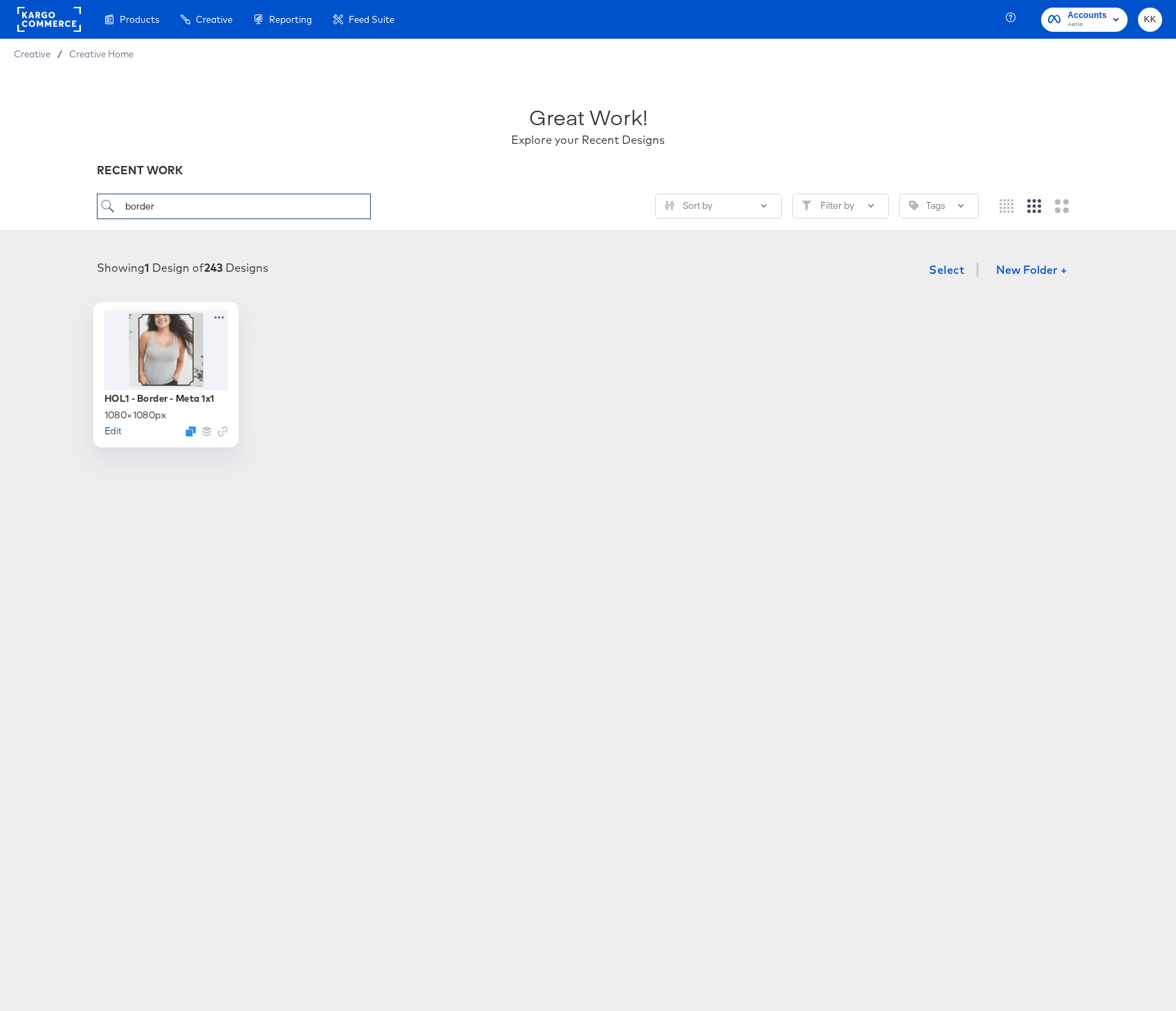
type input "border"
click at [114, 429] on button "Edit" at bounding box center [113, 431] width 17 height 13
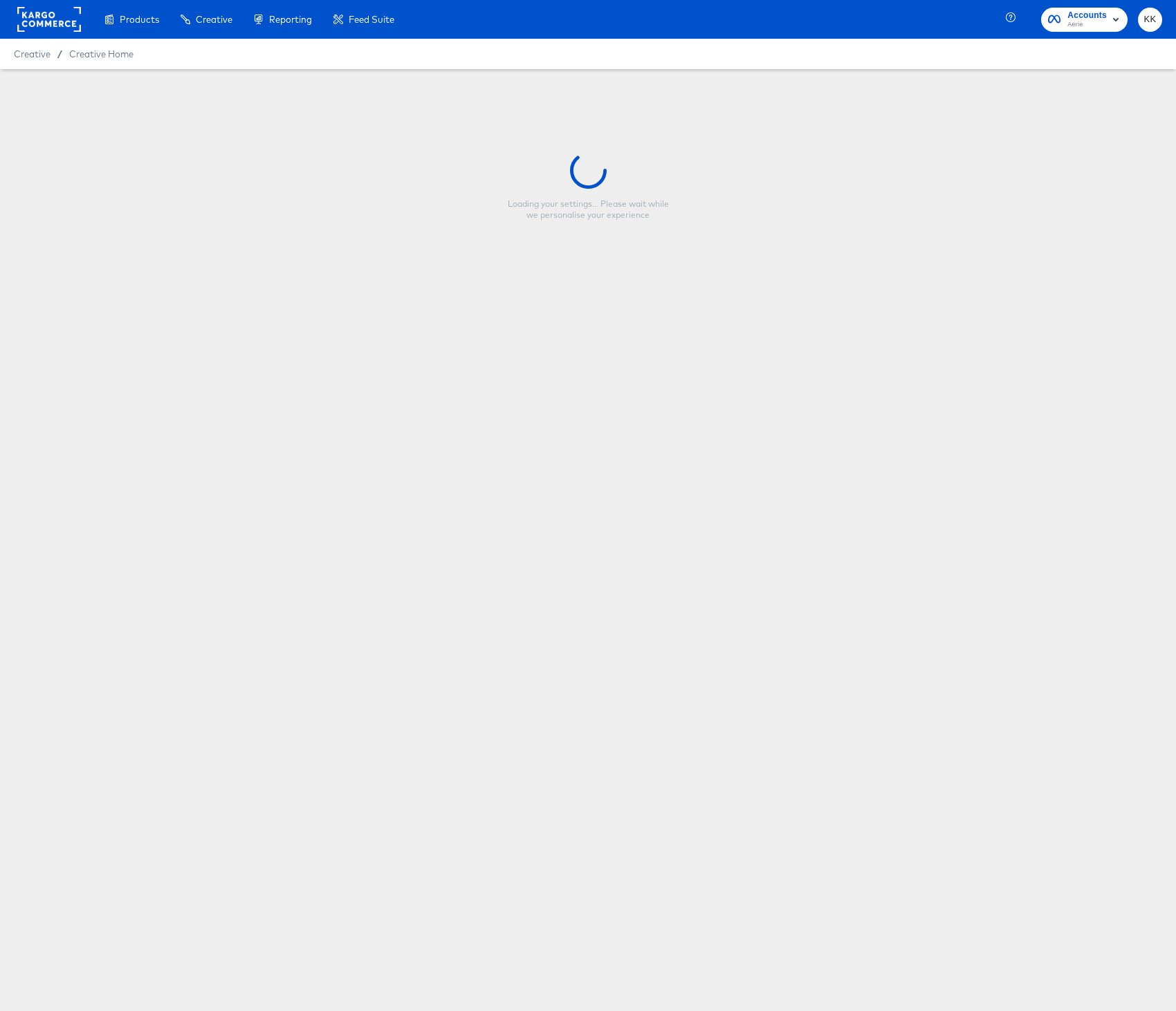
type input "HOL1 - Border - Meta 1x1"
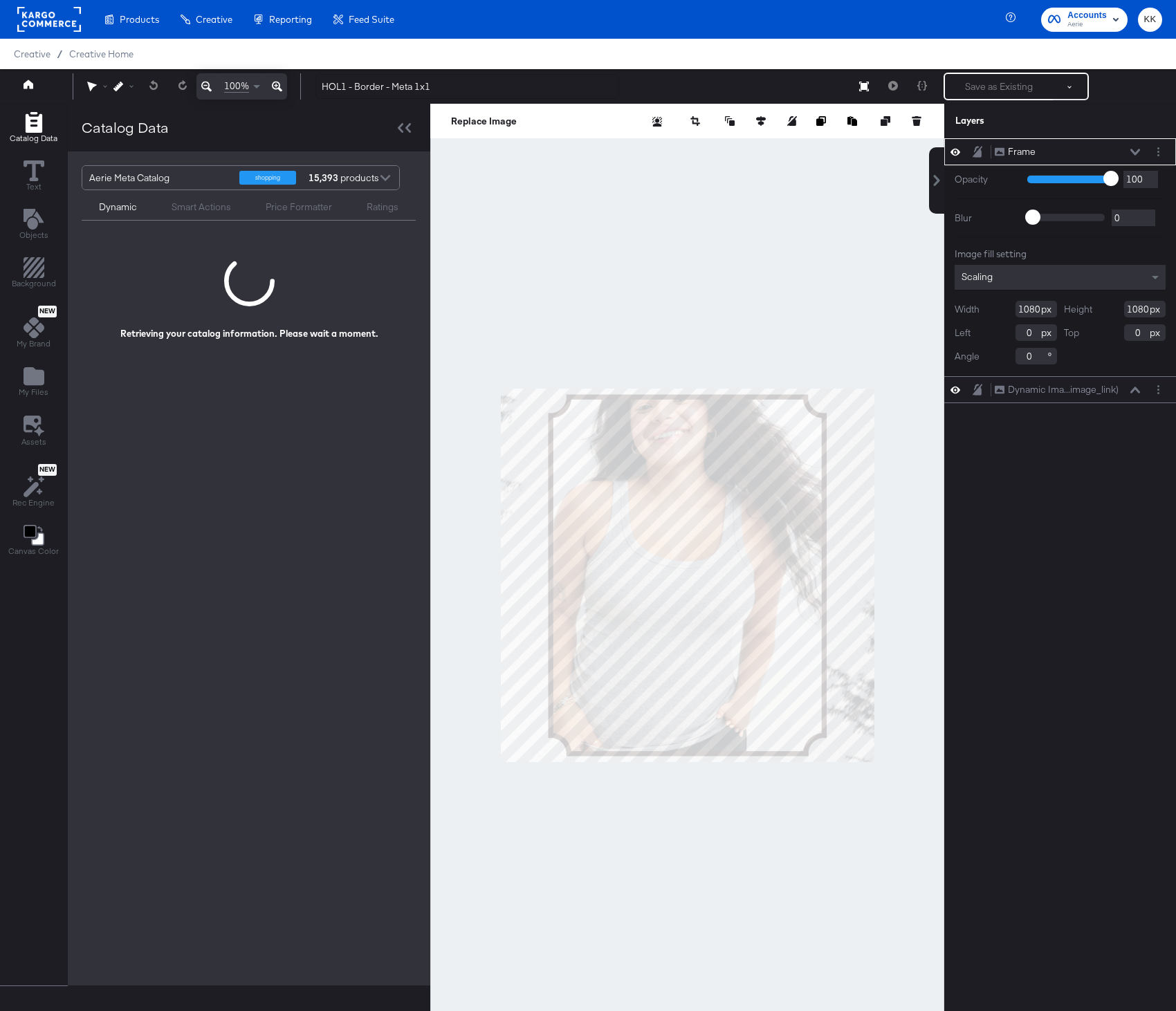
click at [630, 323] on div at bounding box center [687, 574] width 514 height 942
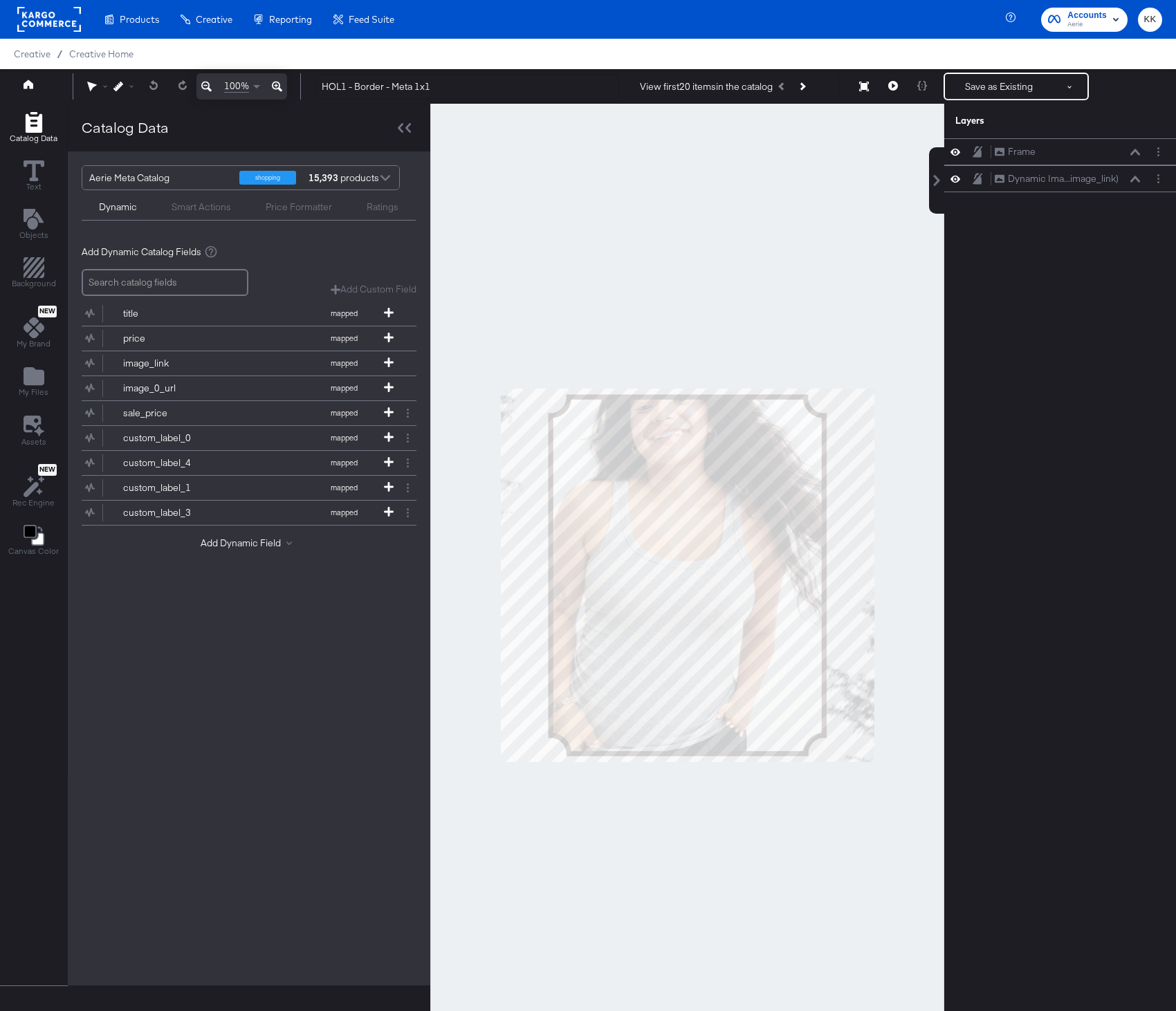
click at [816, 84] on div "View first 20 items in the catalog" at bounding box center [734, 86] width 210 height 25
click at [811, 84] on button "Next Product" at bounding box center [801, 86] width 19 height 25
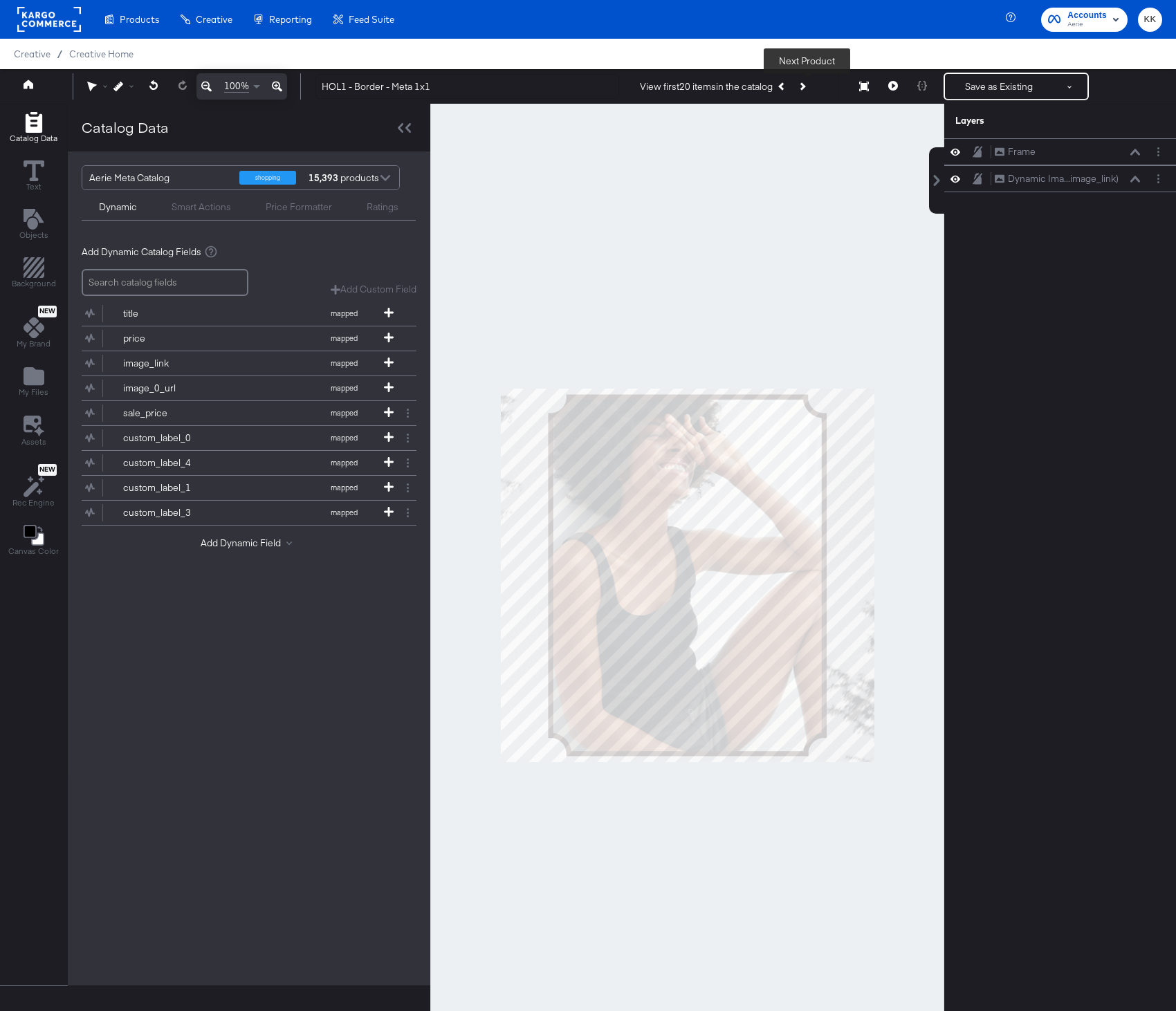
click at [811, 84] on button "Next Product" at bounding box center [801, 86] width 19 height 25
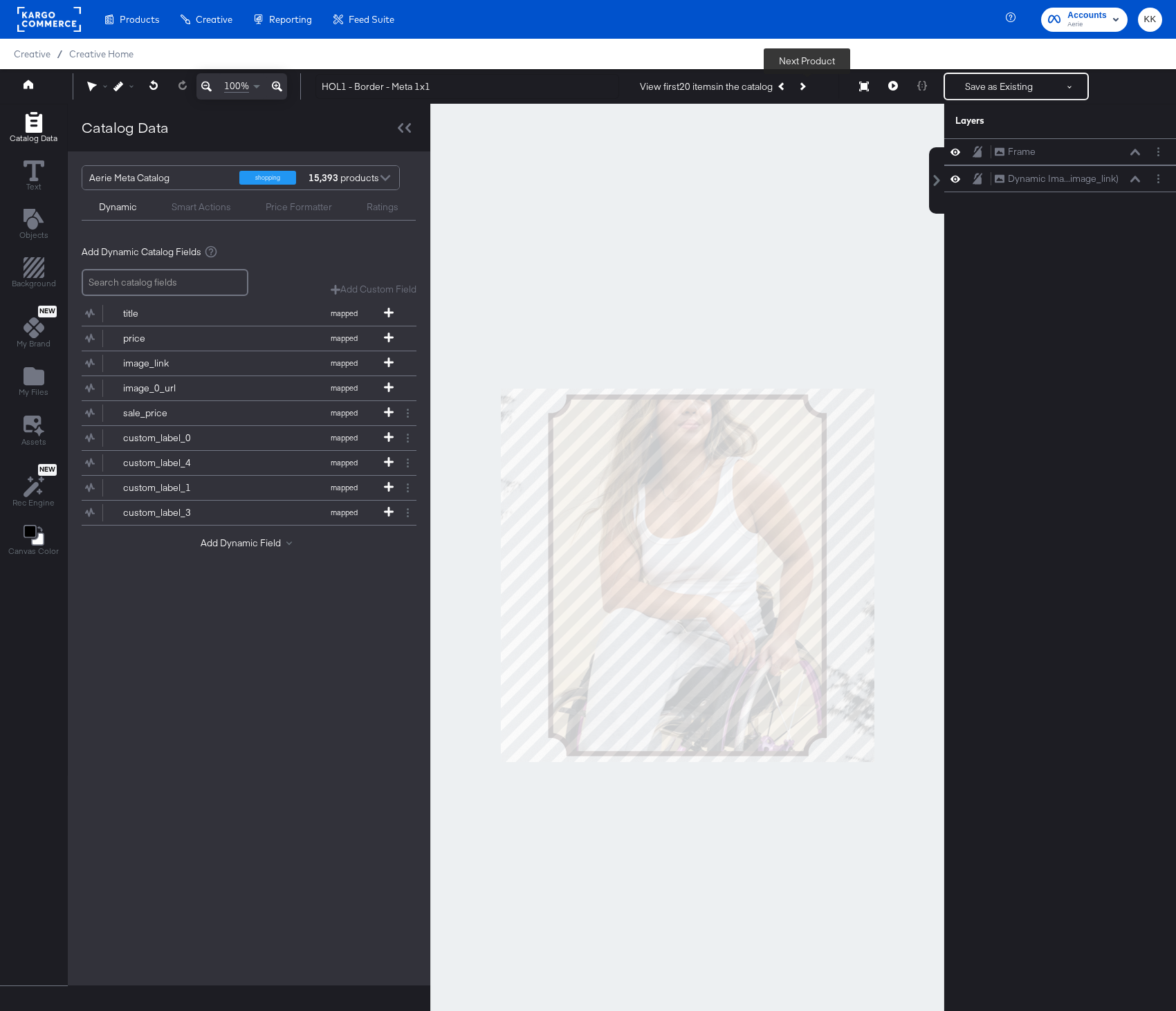
click at [811, 84] on button "Next Product" at bounding box center [801, 86] width 19 height 25
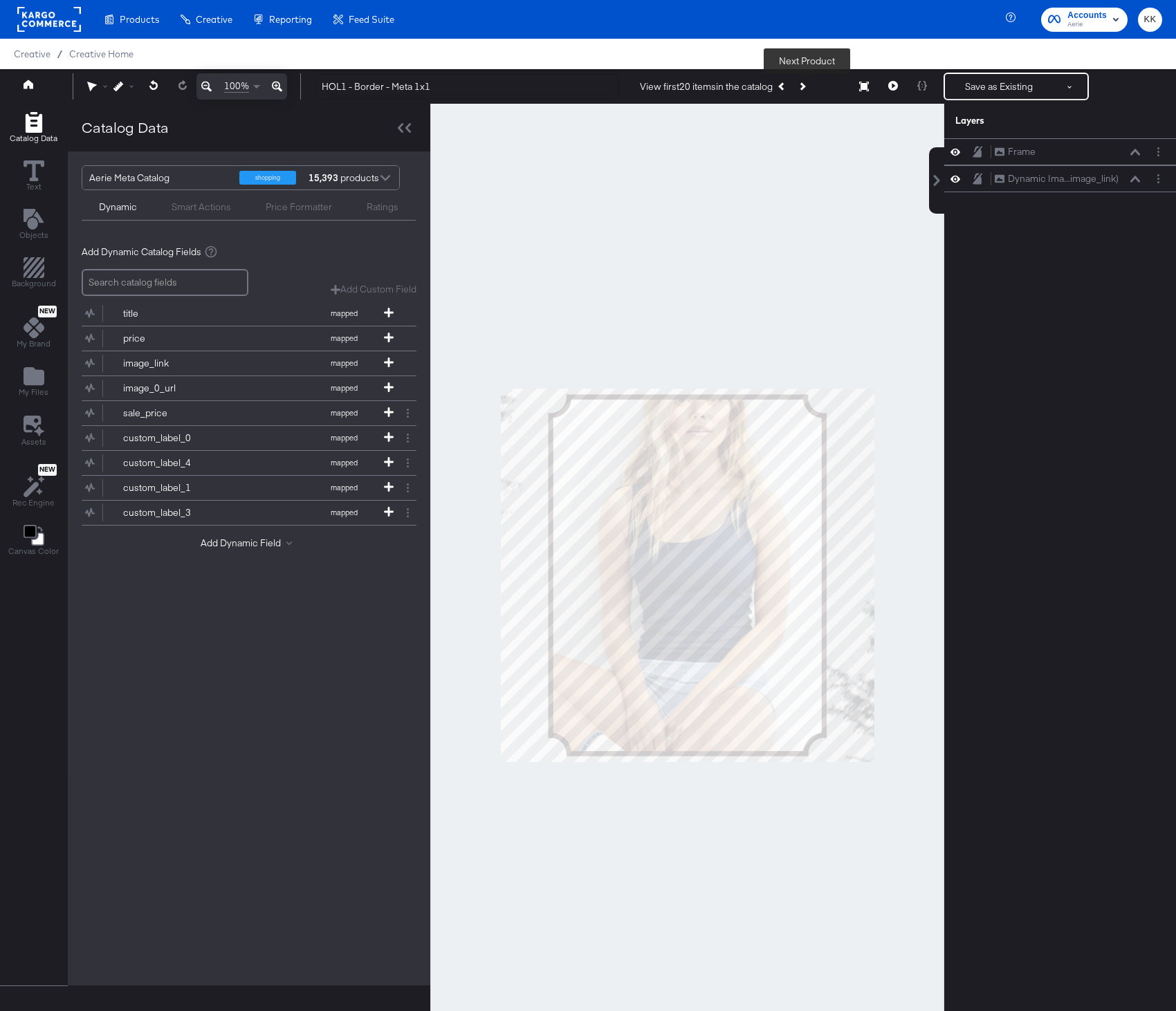
click at [810, 84] on button "Next Product" at bounding box center [801, 86] width 19 height 25
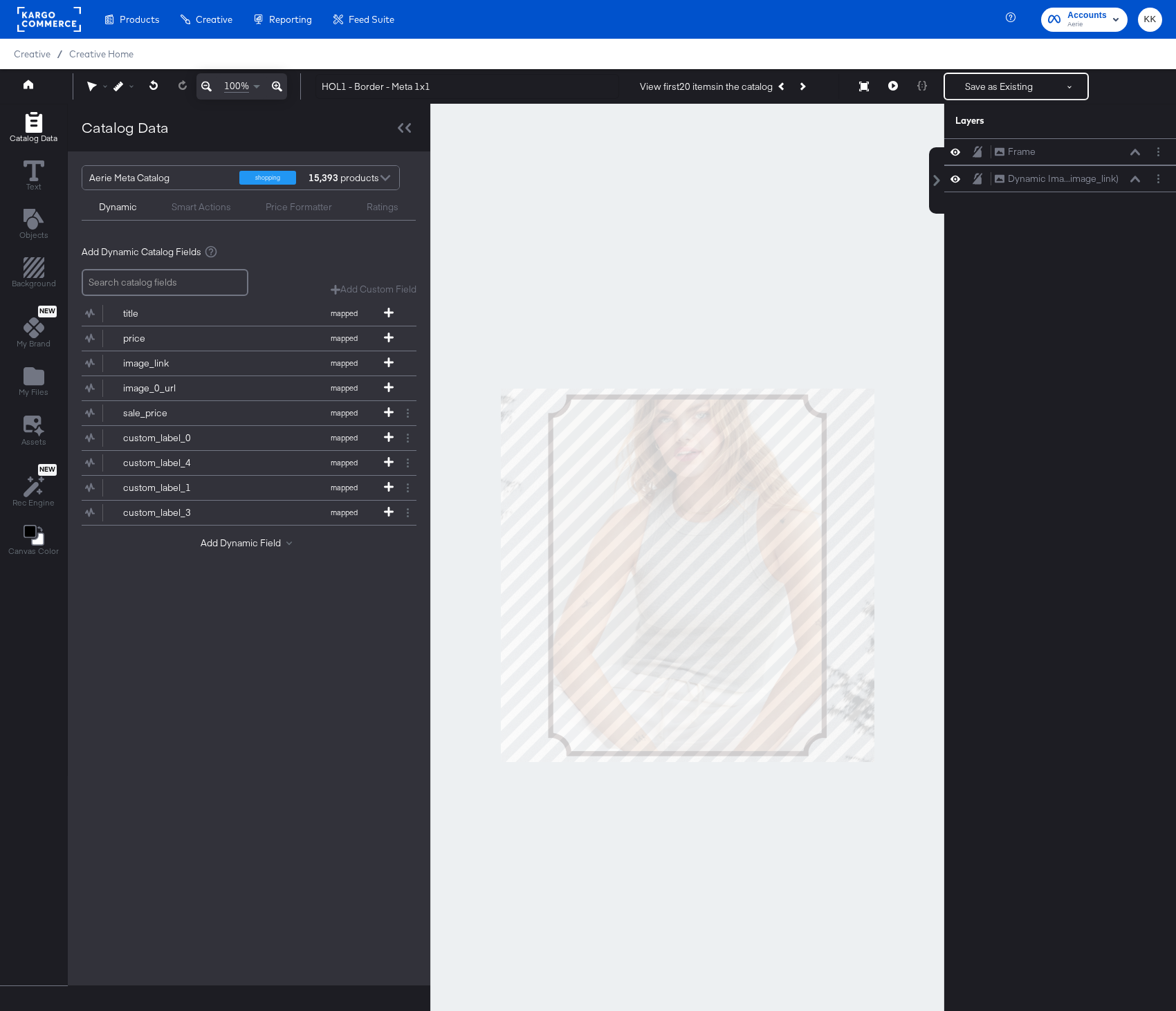
click at [725, 220] on div at bounding box center [687, 574] width 514 height 942
click at [811, 80] on button "Next Product" at bounding box center [801, 86] width 19 height 25
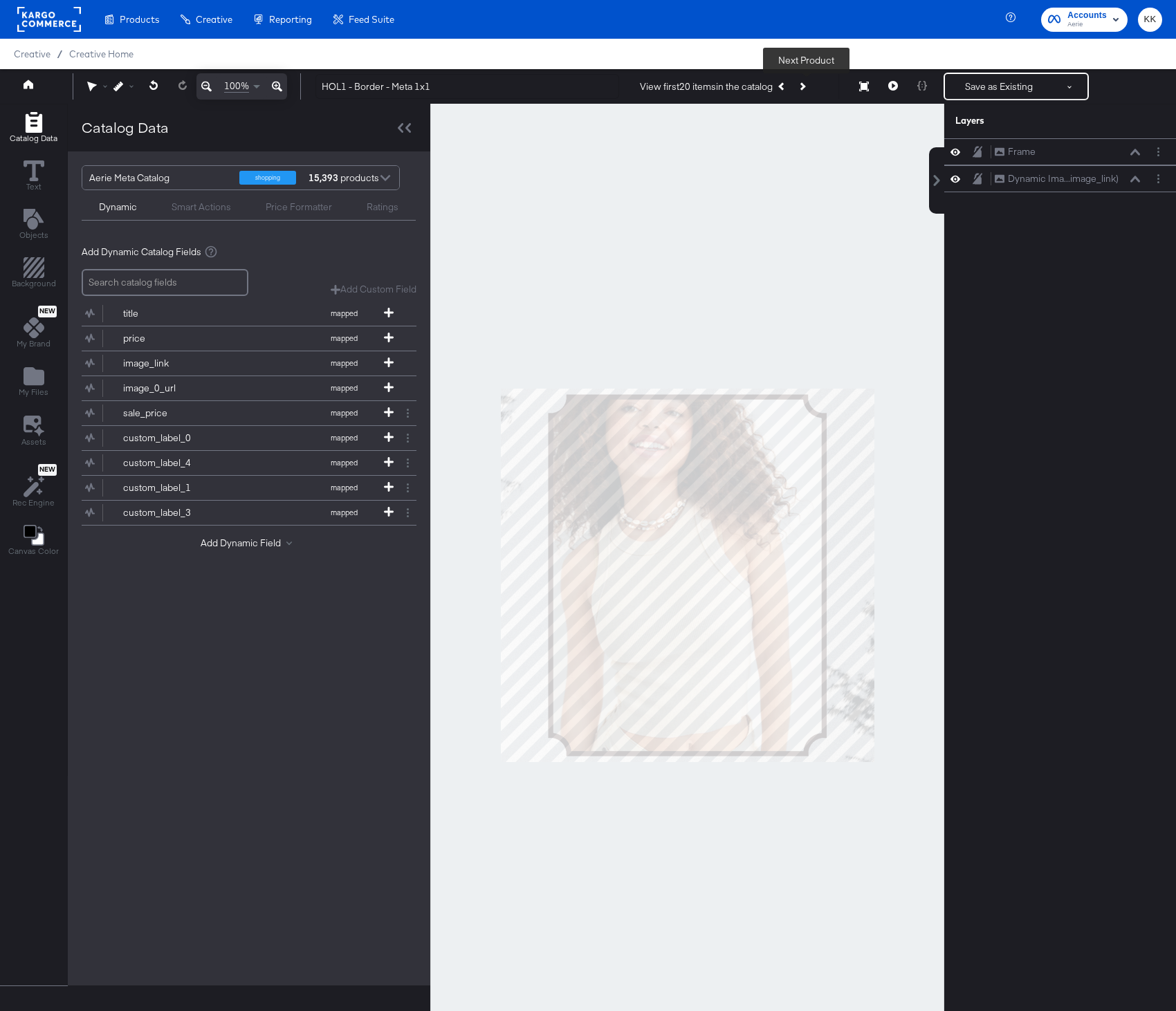
click at [805, 84] on icon "Next Product" at bounding box center [800, 85] width 8 height 8
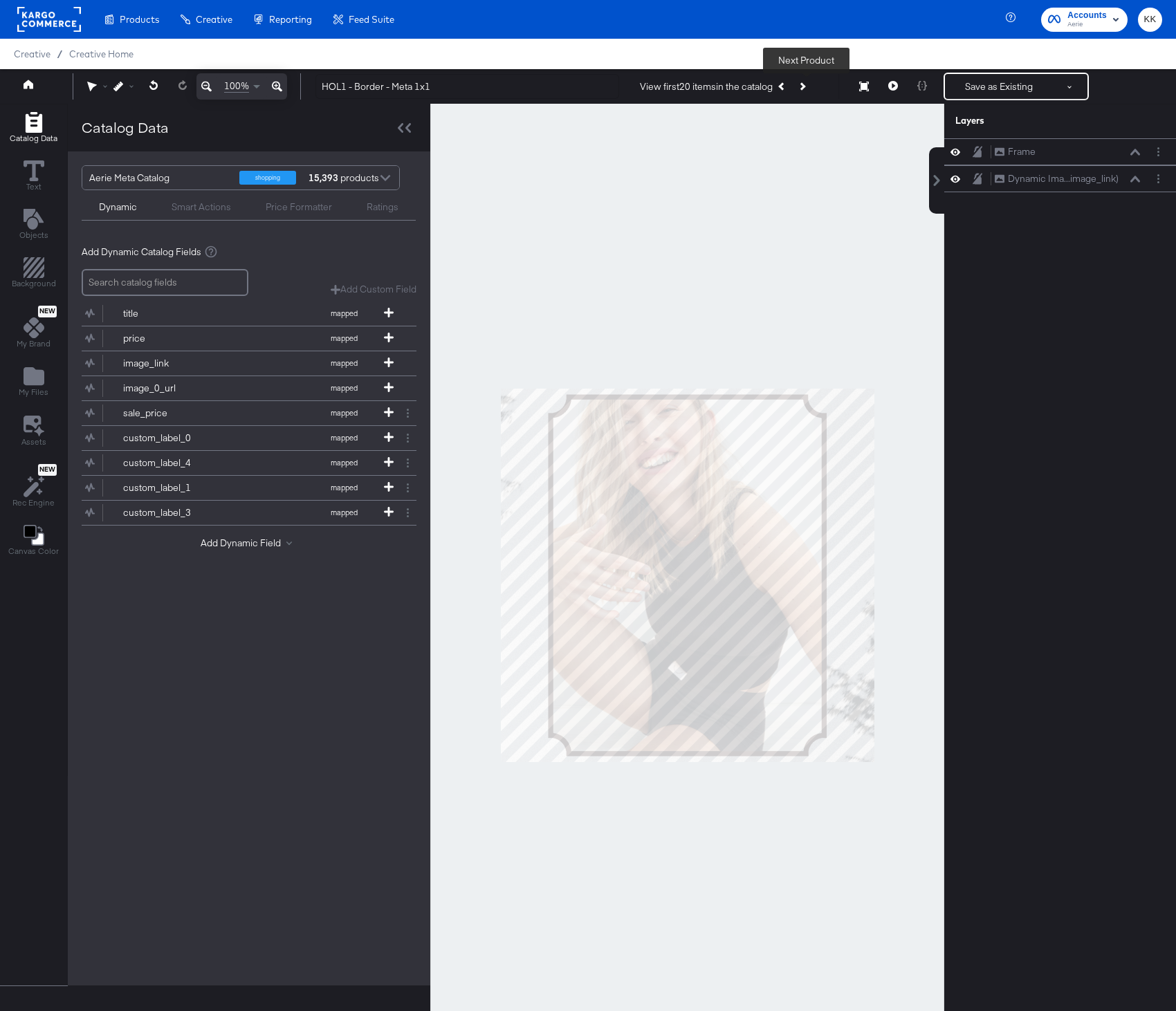
click at [801, 83] on button "Next Product" at bounding box center [801, 86] width 19 height 25
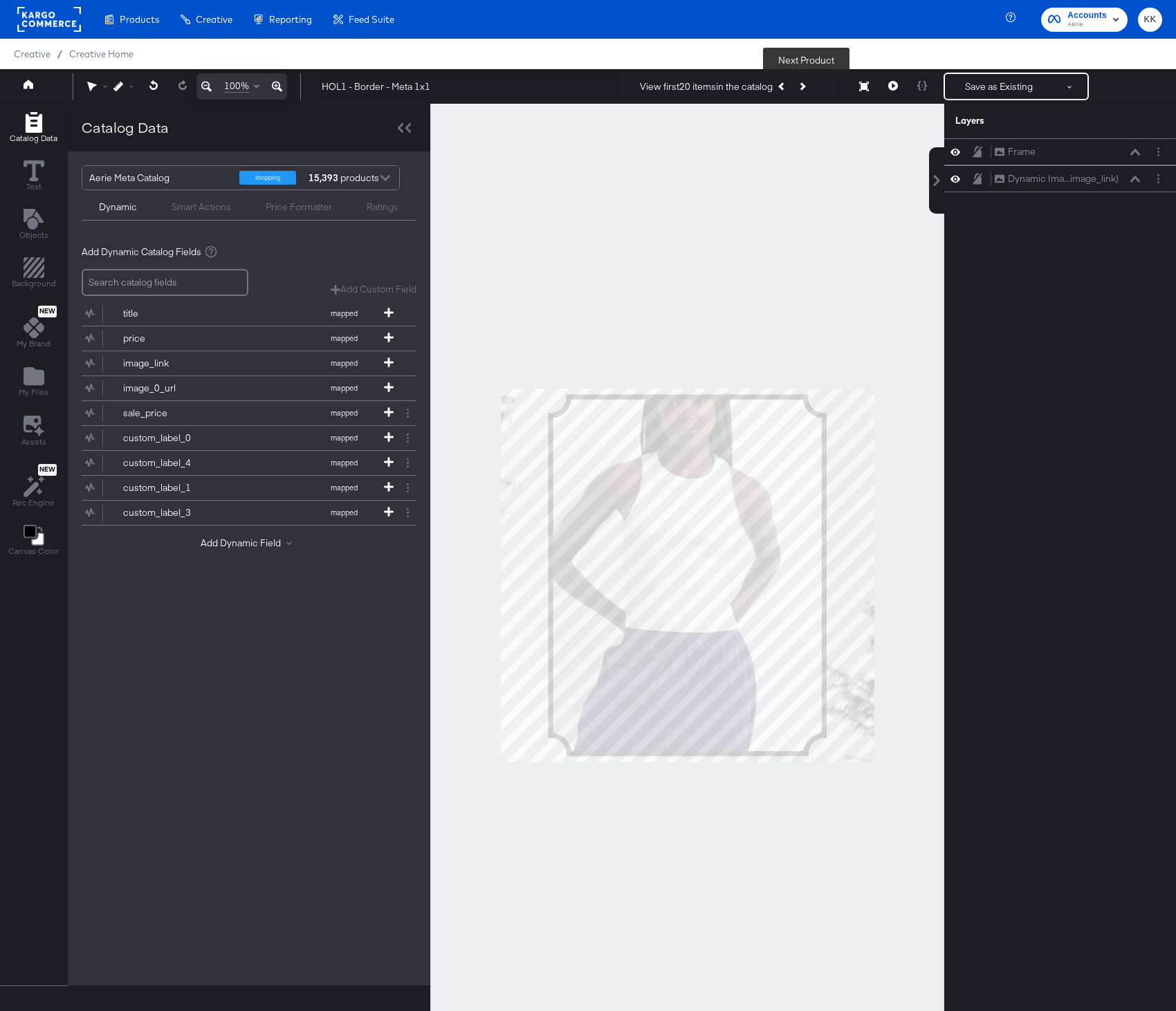
click at [810, 89] on button "Next Product" at bounding box center [801, 86] width 19 height 25
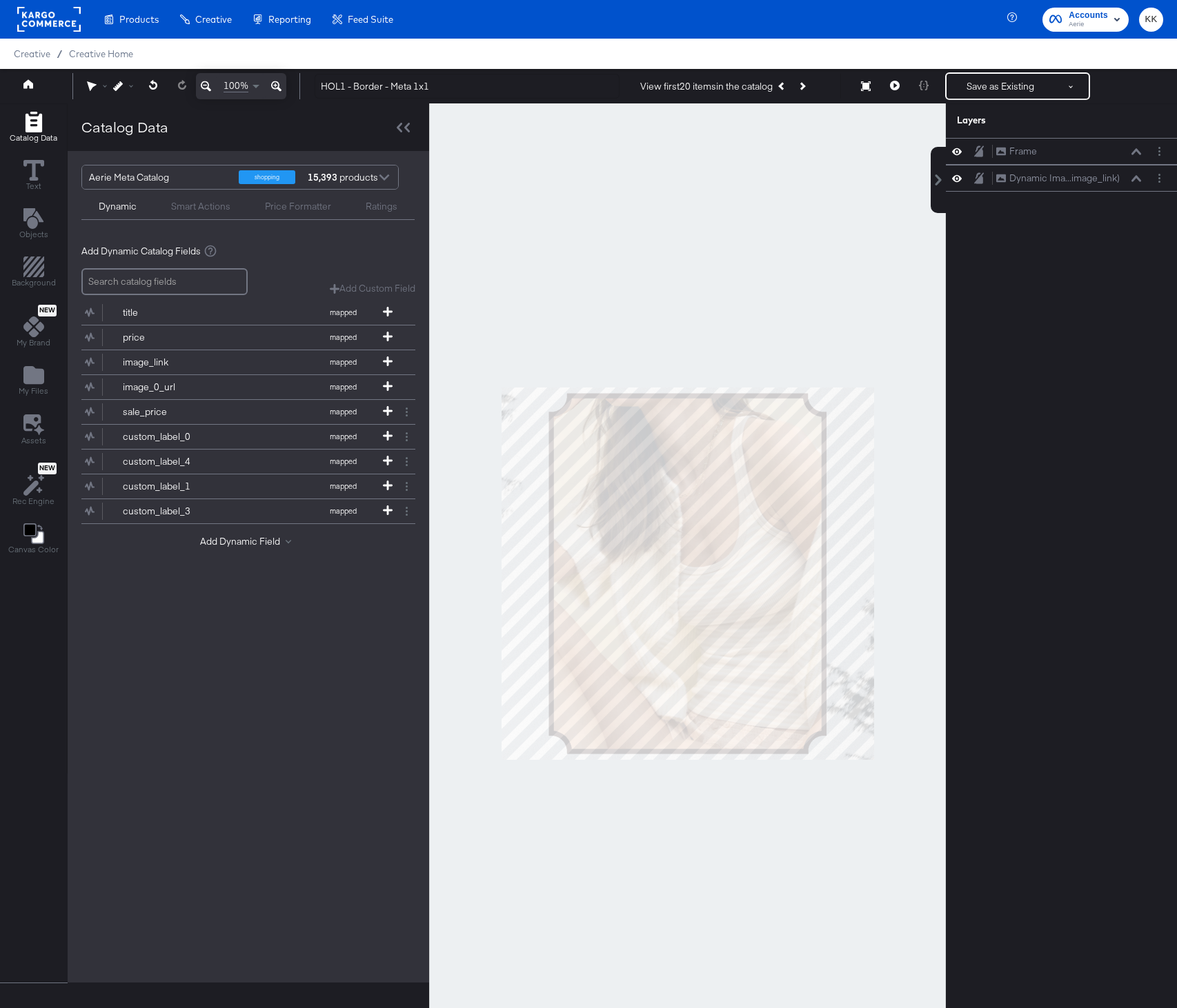
click at [29, 70] on div "Home 100% HOL1 - Border - Meta 1x1 View first 20 items in the catalog Next Prod…" at bounding box center [588, 86] width 1177 height 34
click at [29, 82] on icon at bounding box center [28, 83] width 10 height 9
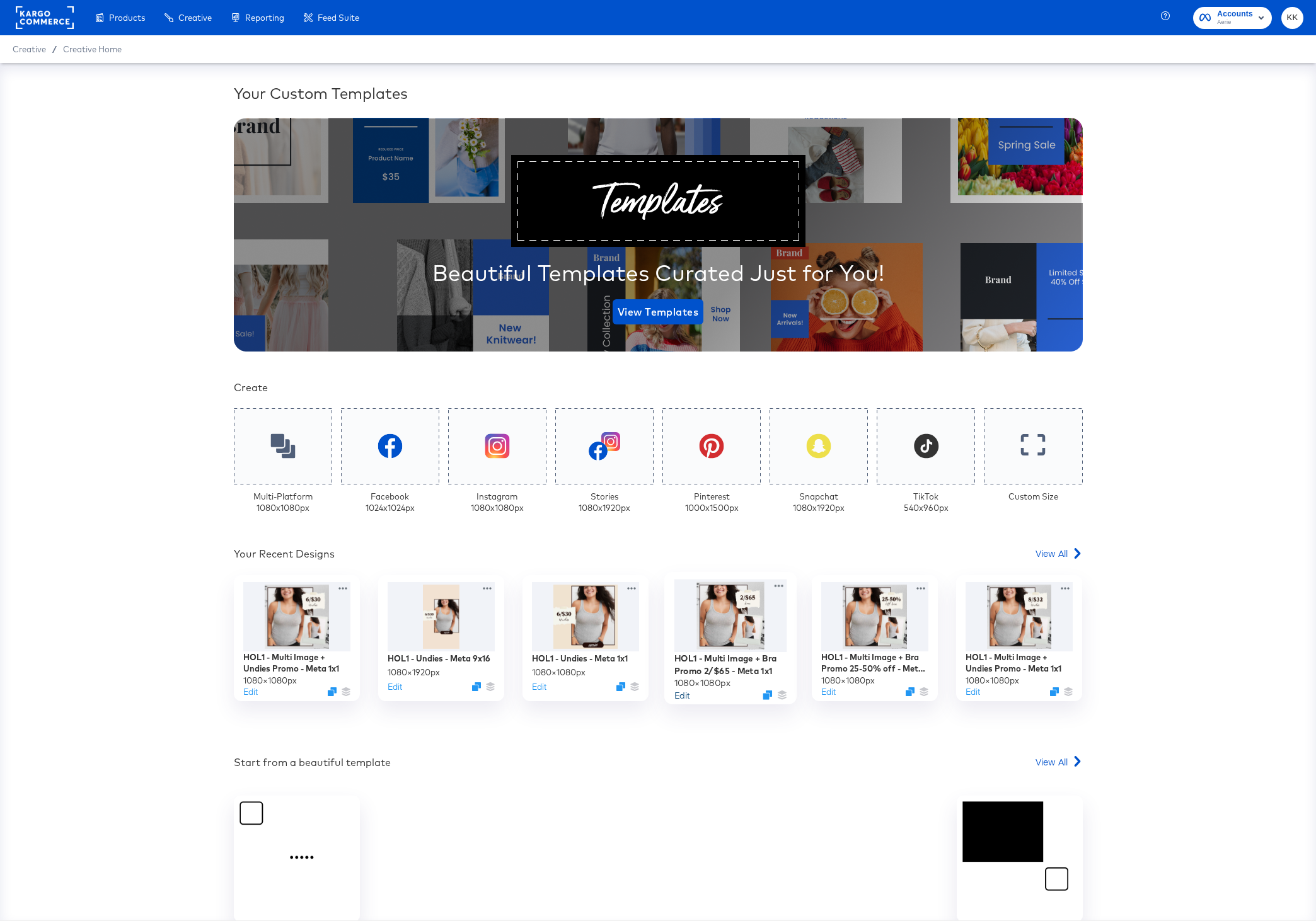
click at [679, 696] on button "Edit" at bounding box center [681, 695] width 15 height 12
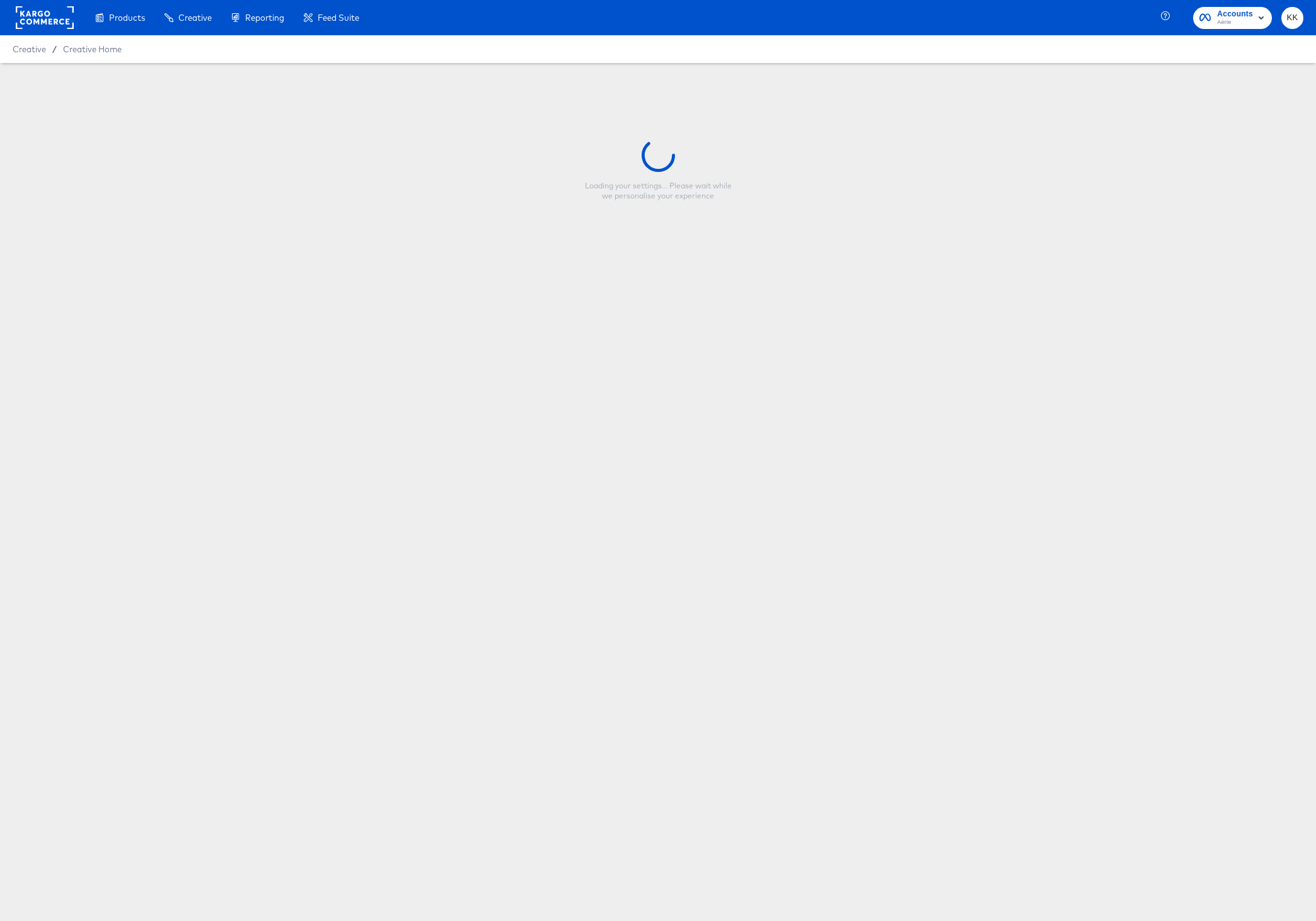
type input "HOL1 - Multi Image + Bra Promo 2/$65 - Meta 1x1"
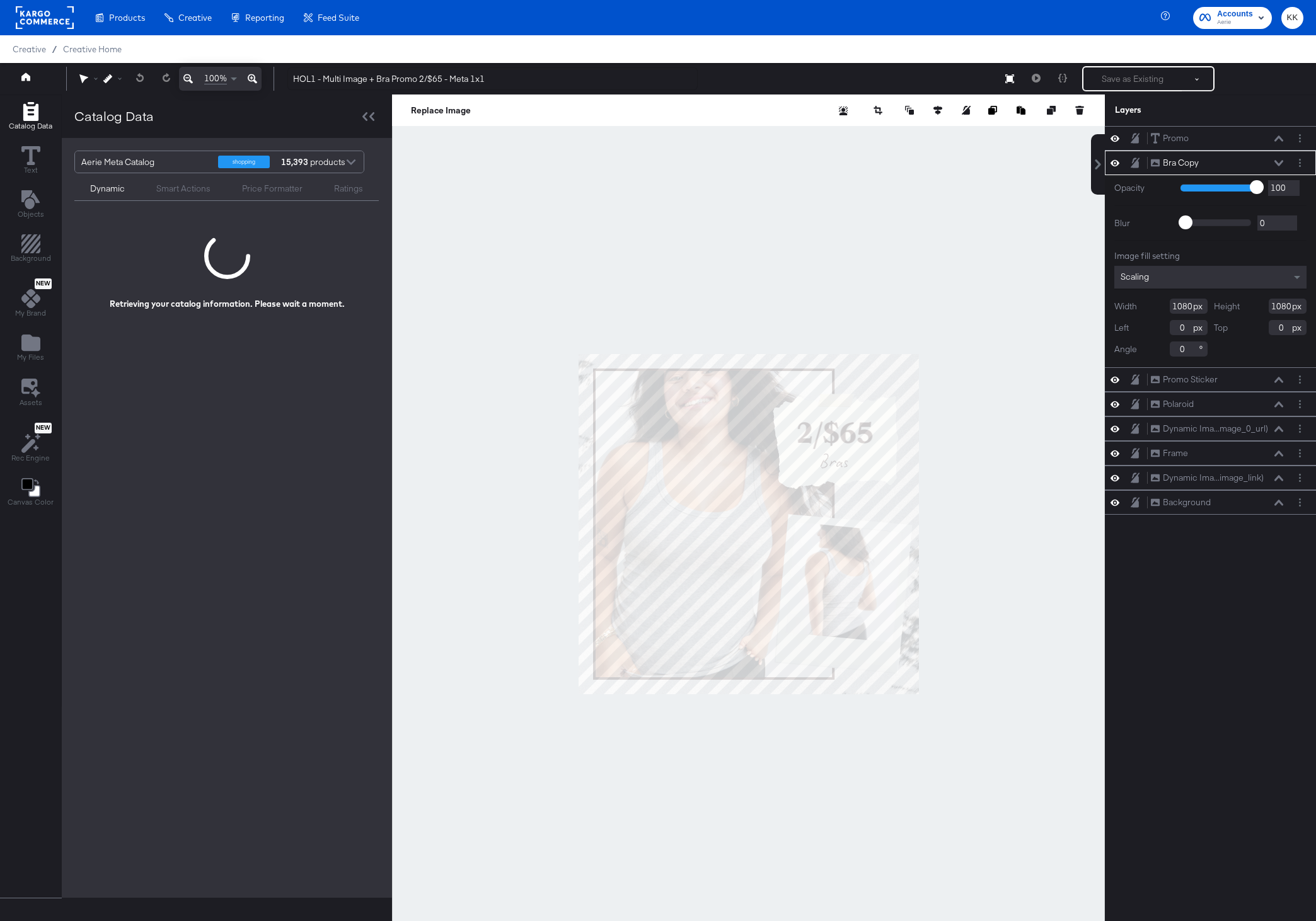
click at [519, 304] on div at bounding box center [748, 523] width 712 height 859
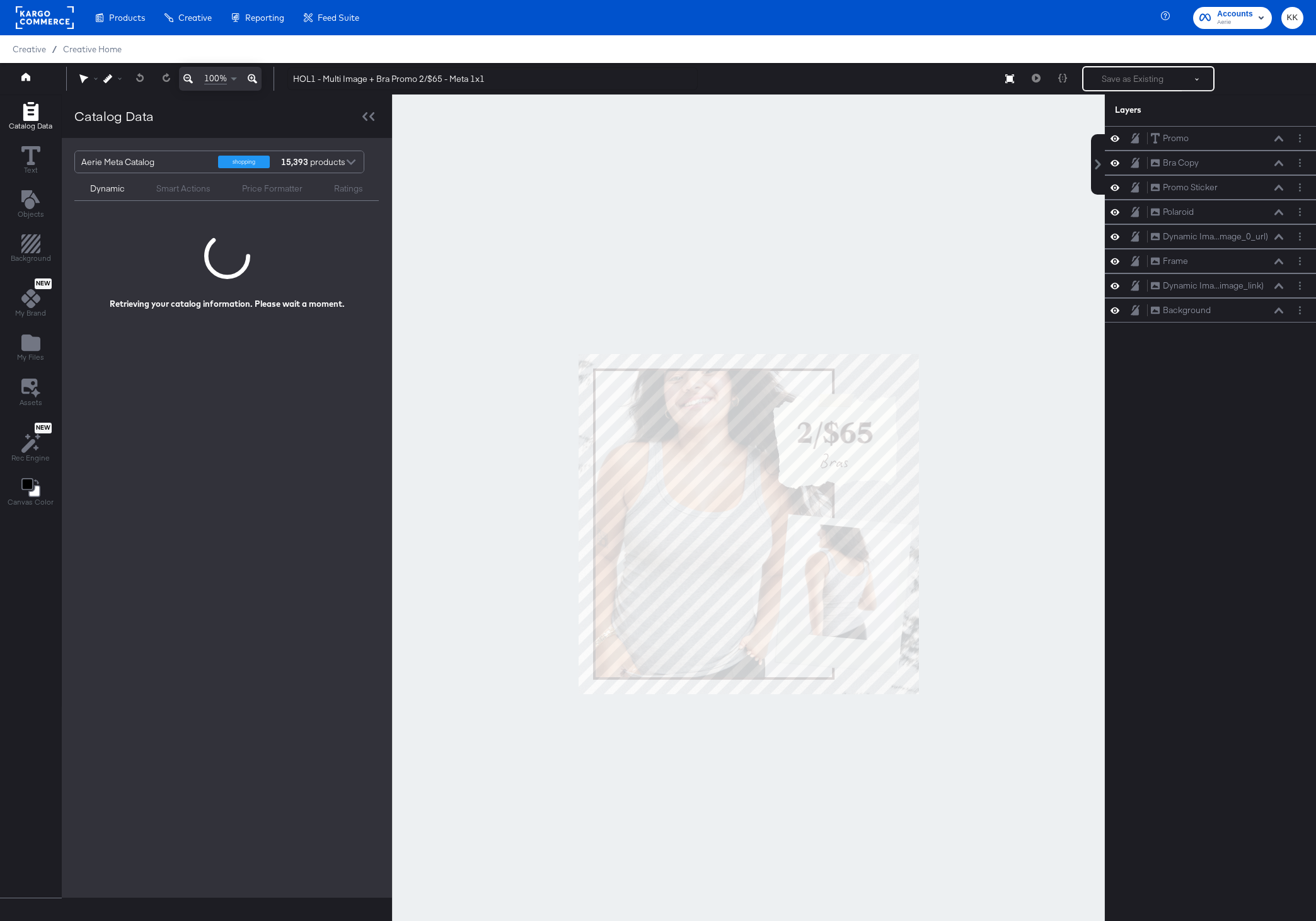
click at [641, 213] on div at bounding box center [748, 523] width 712 height 859
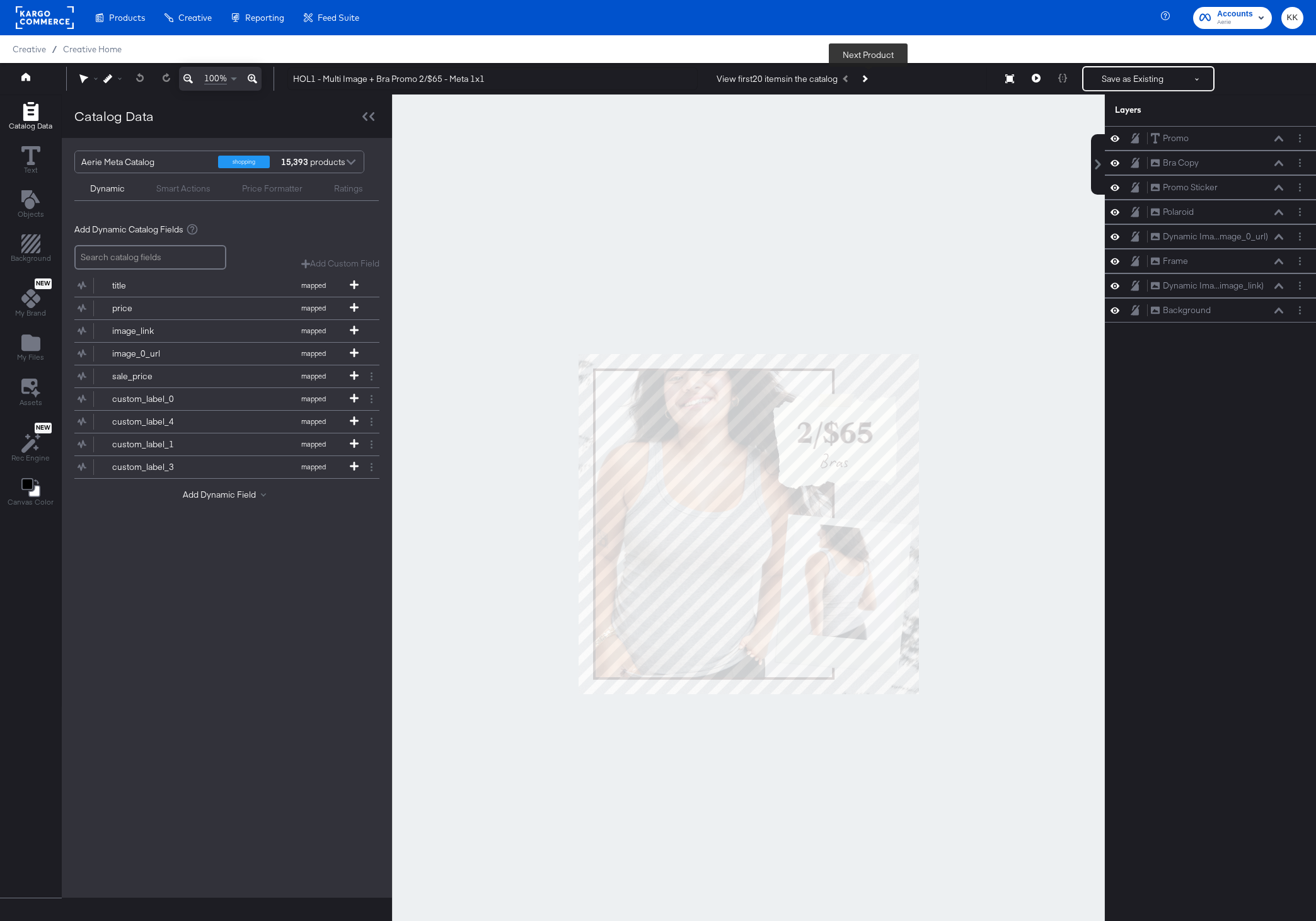
click at [867, 79] on icon "Next Product" at bounding box center [863, 78] width 7 height 7
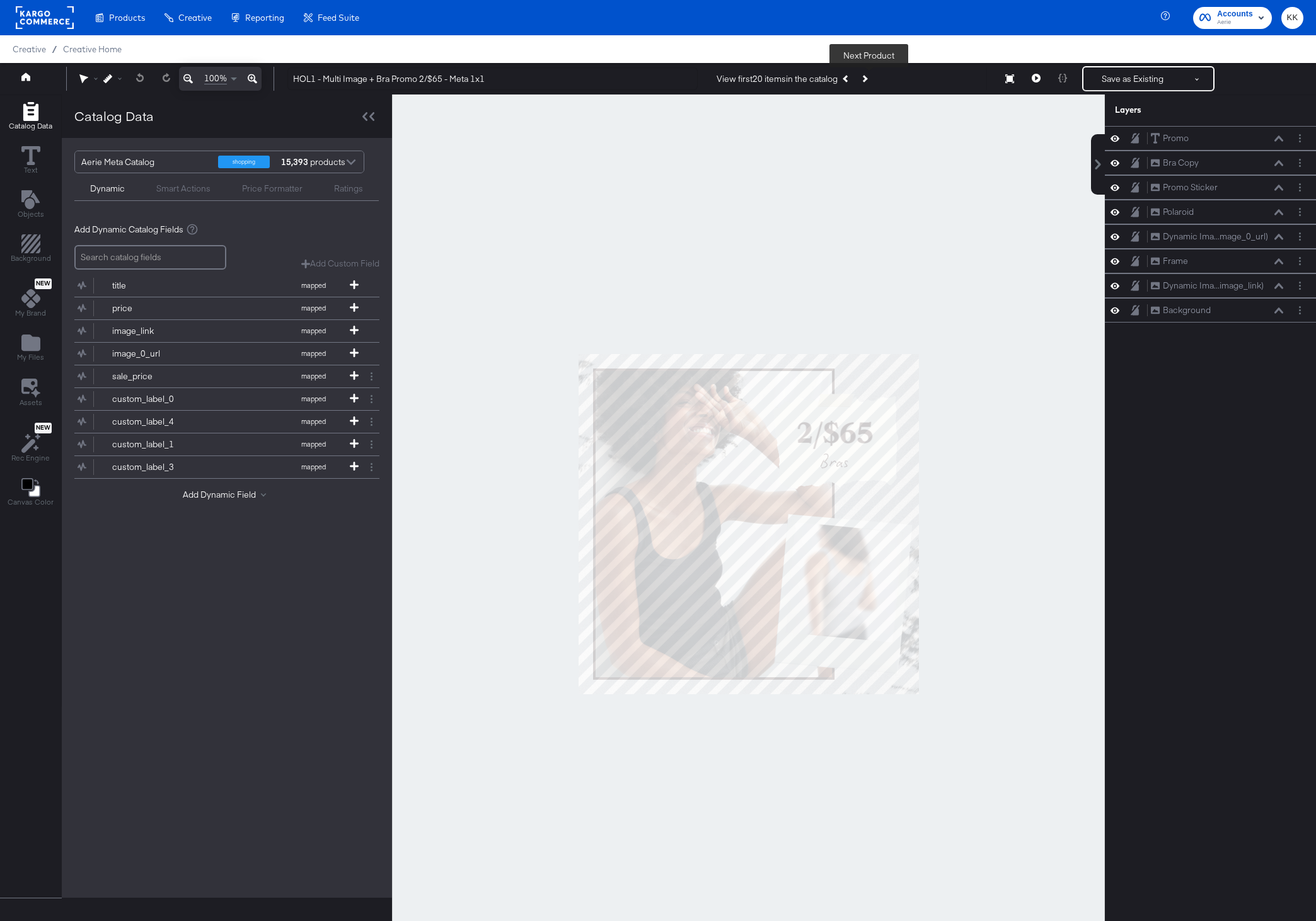
click at [867, 79] on icon "Next Product" at bounding box center [863, 78] width 7 height 7
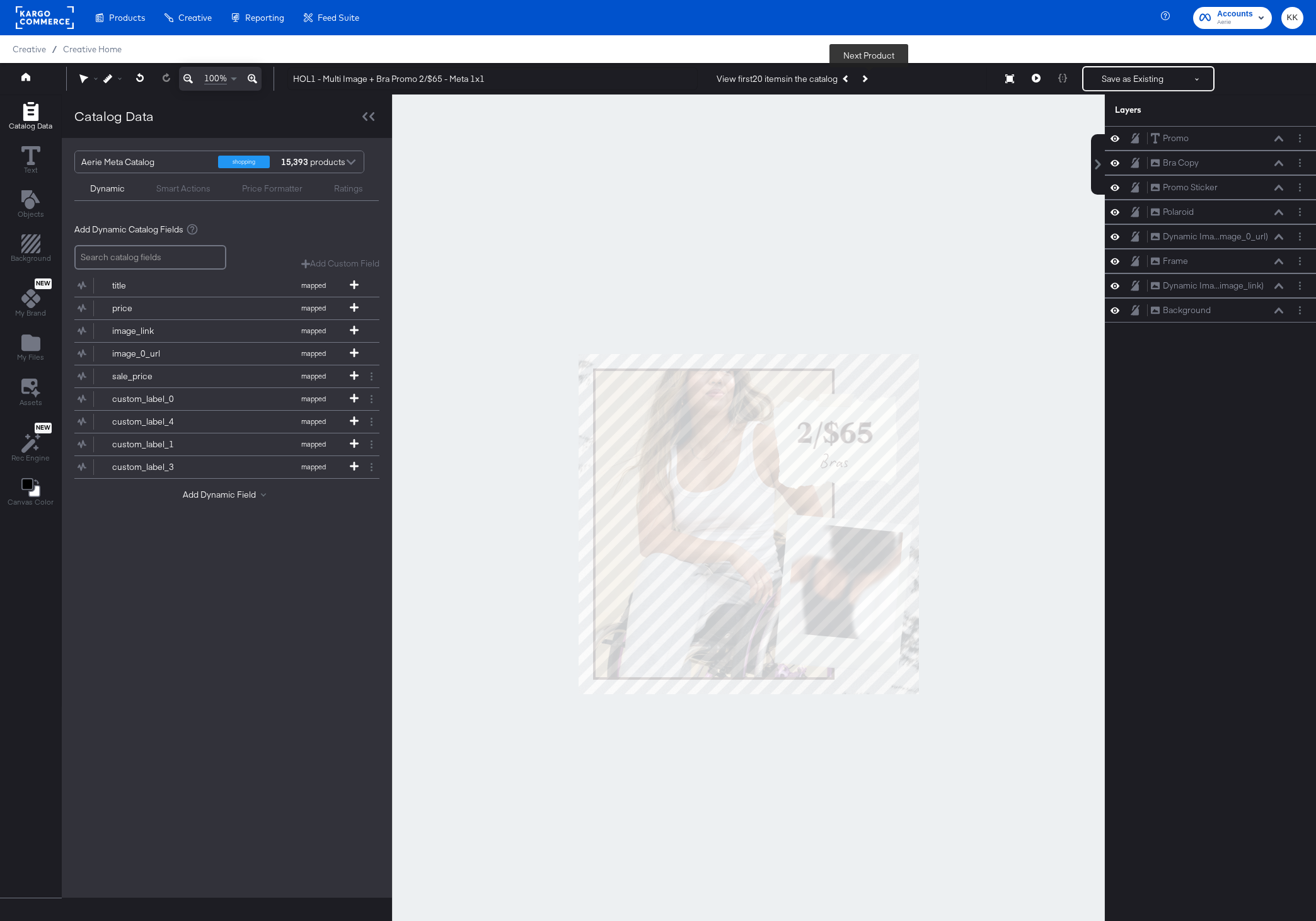
click at [867, 79] on icon "Next Product" at bounding box center [863, 78] width 7 height 7
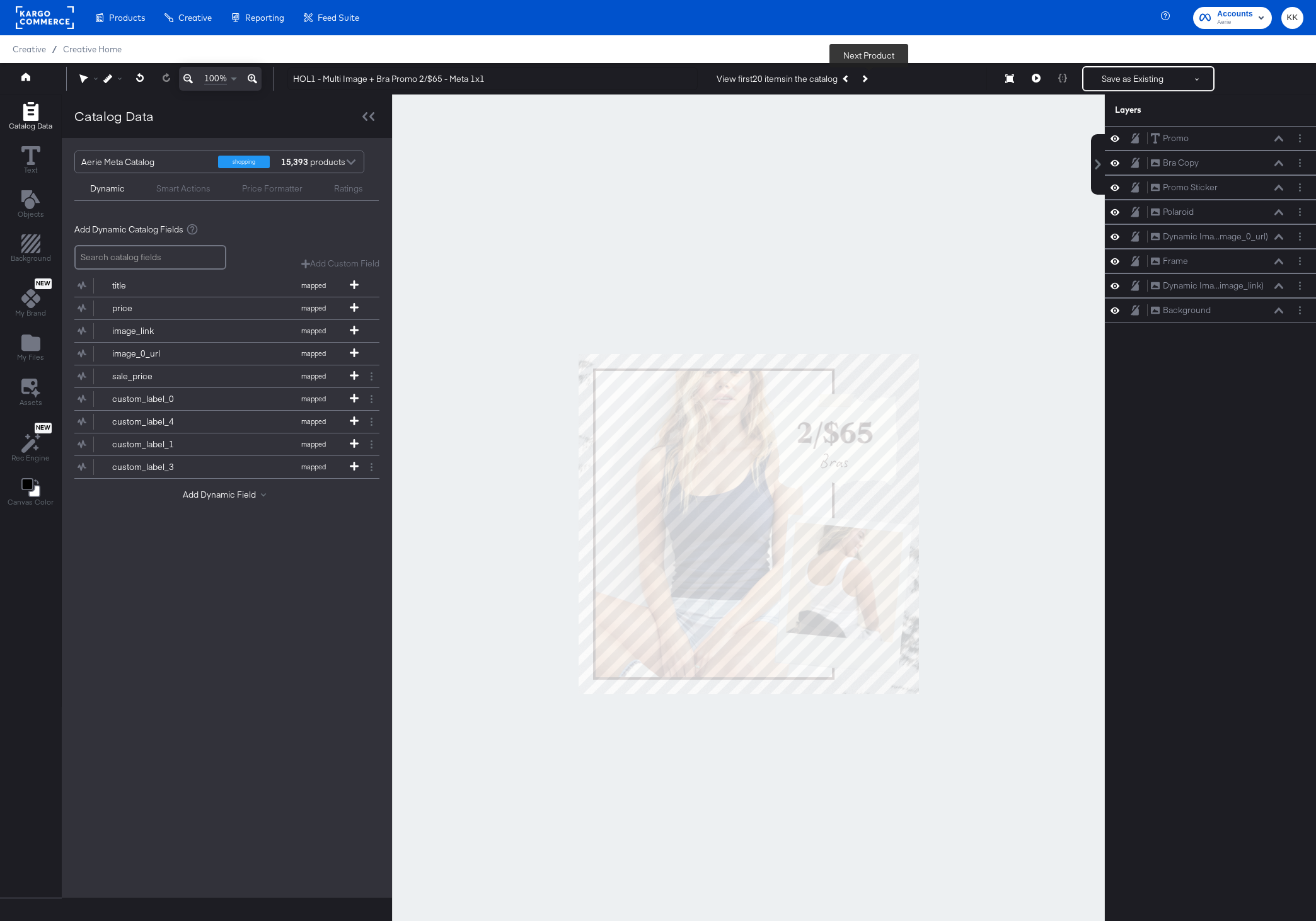
click at [867, 79] on icon "Next Product" at bounding box center [863, 78] width 7 height 7
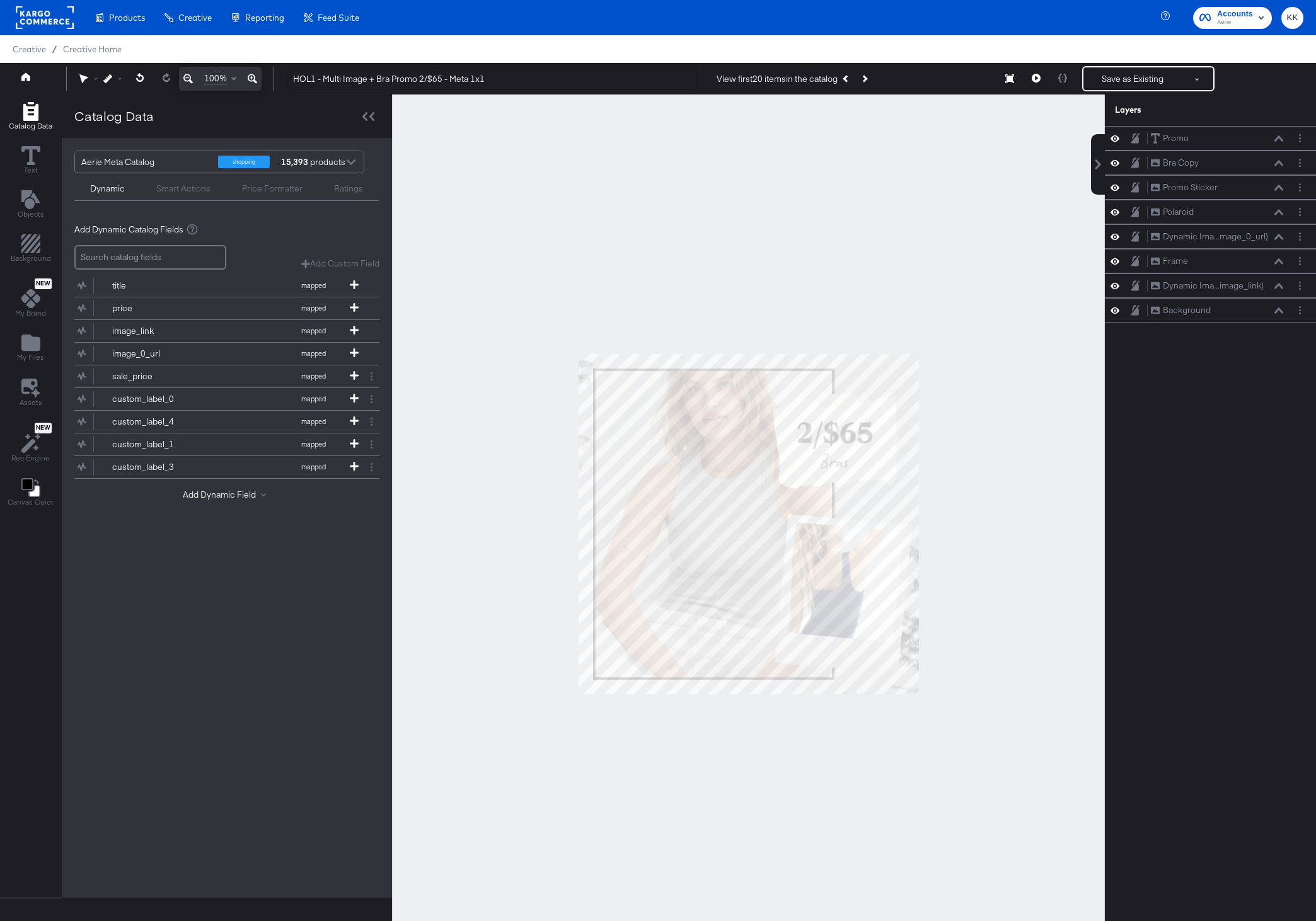
click at [836, 228] on div at bounding box center [748, 523] width 712 height 859
